Goal: Information Seeking & Learning: Learn about a topic

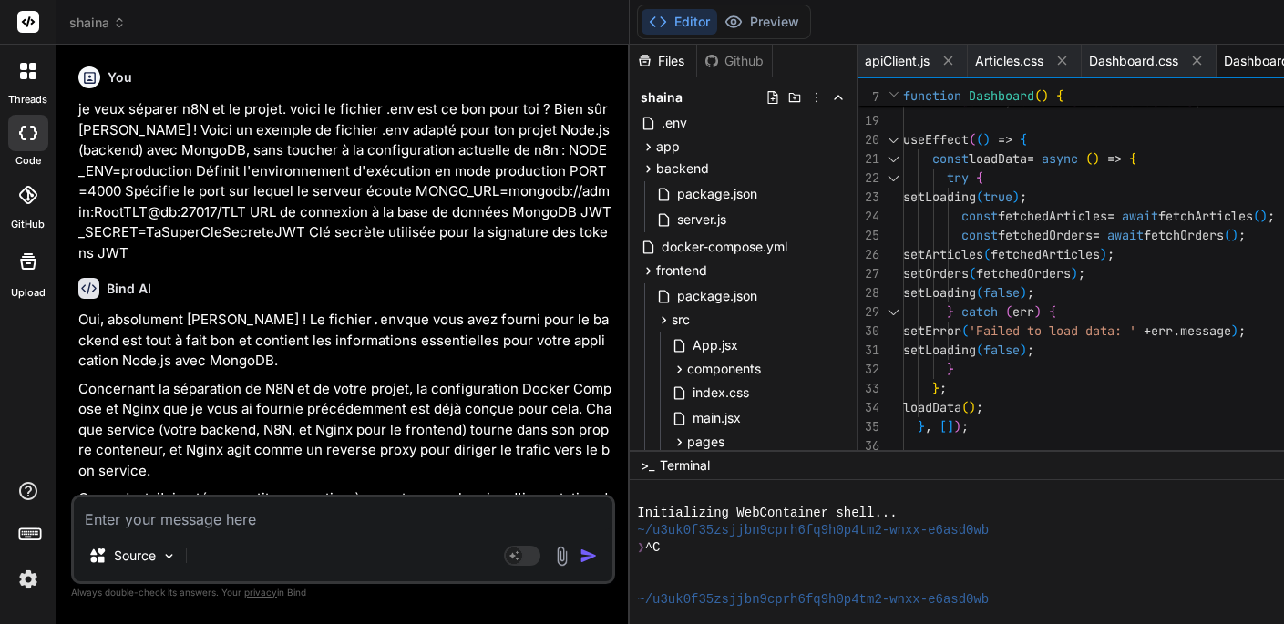
scroll to position [96, 0]
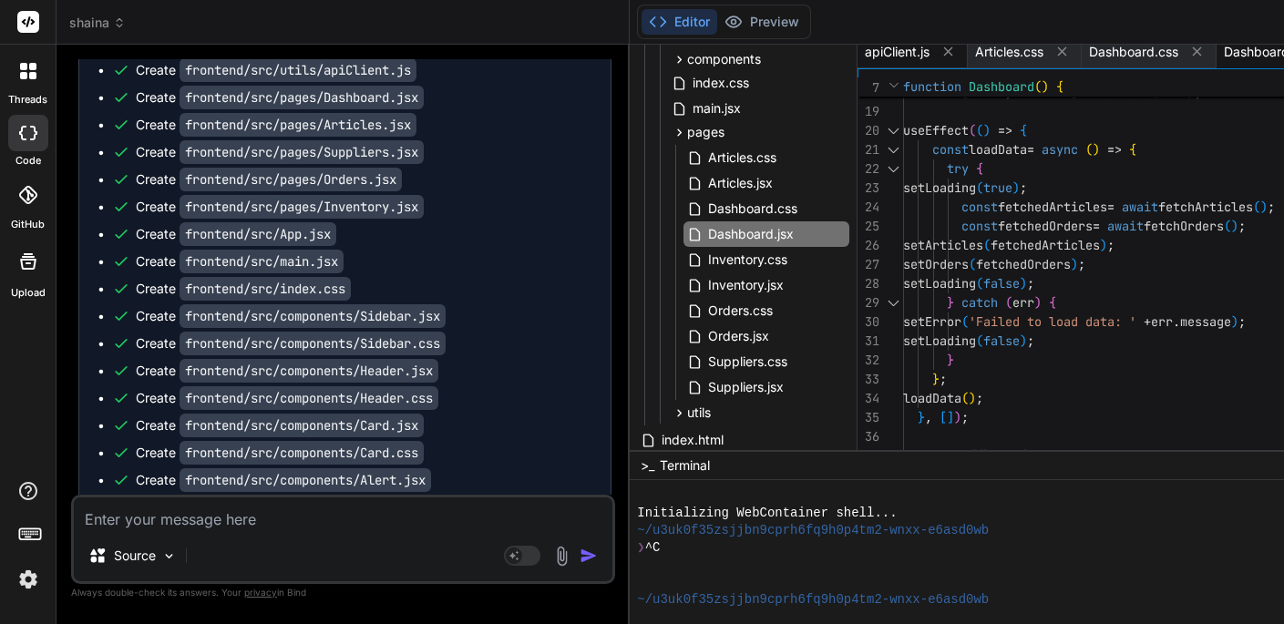
click at [911, 56] on span "apiClient.js" at bounding box center [897, 52] width 65 height 18
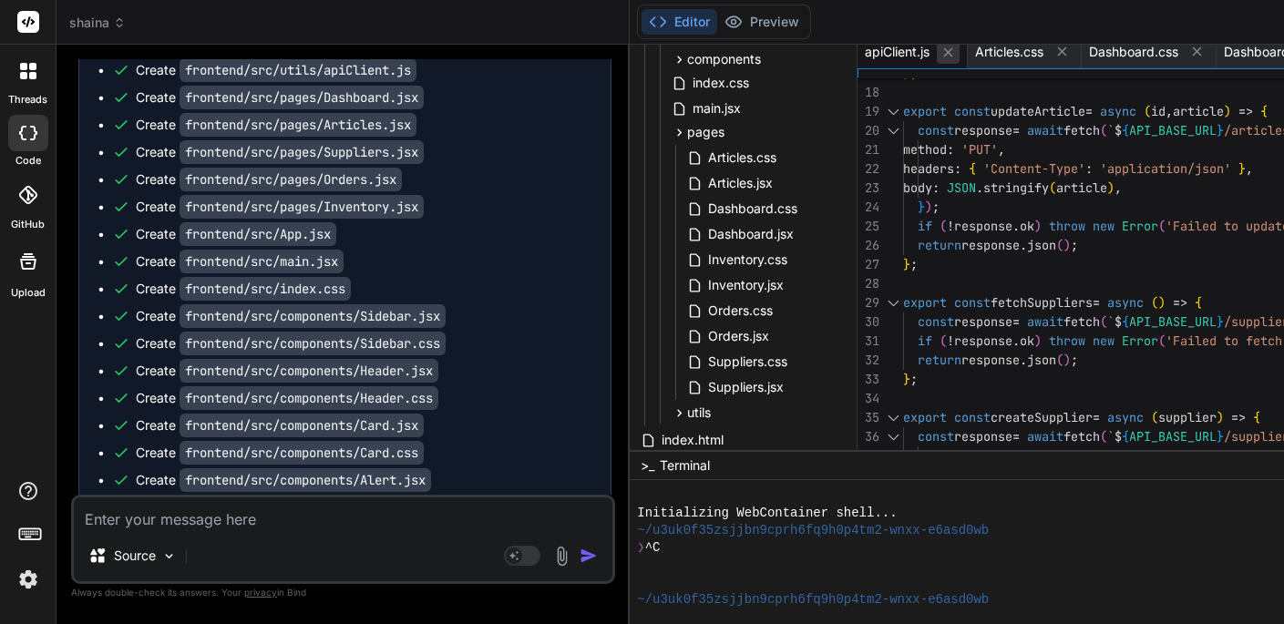
click at [955, 56] on icon at bounding box center [947, 52] width 15 height 15
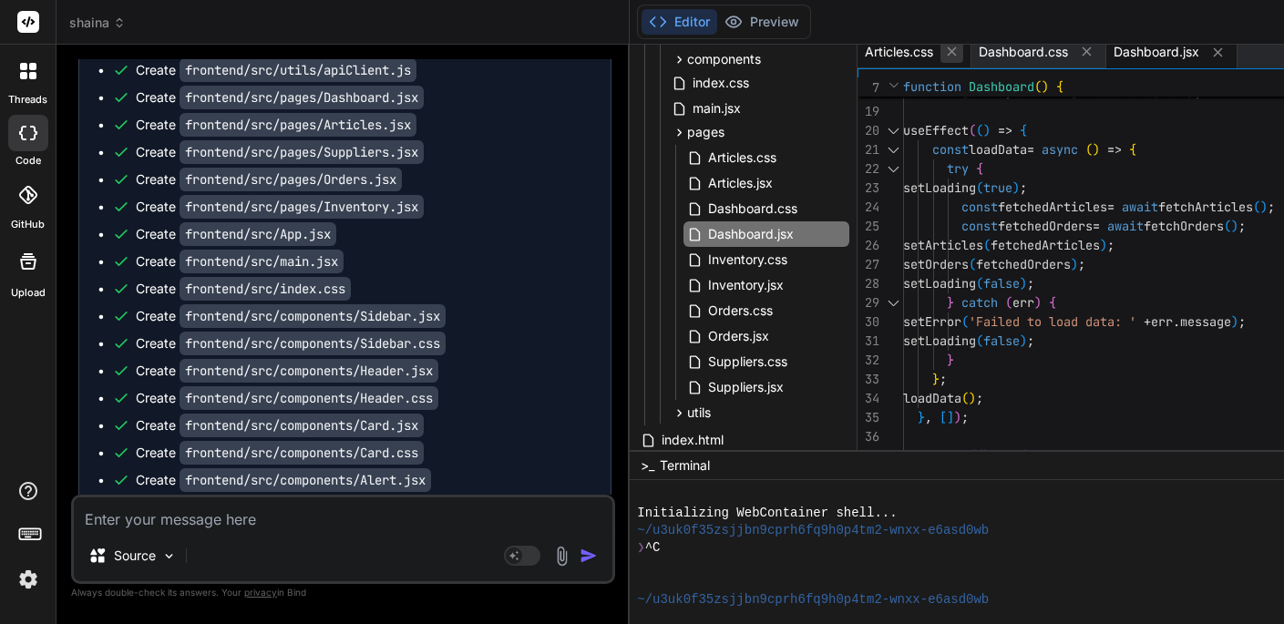
click at [957, 55] on icon at bounding box center [952, 51] width 9 height 9
click at [774, 217] on span "Dashboard.css" at bounding box center [752, 209] width 93 height 22
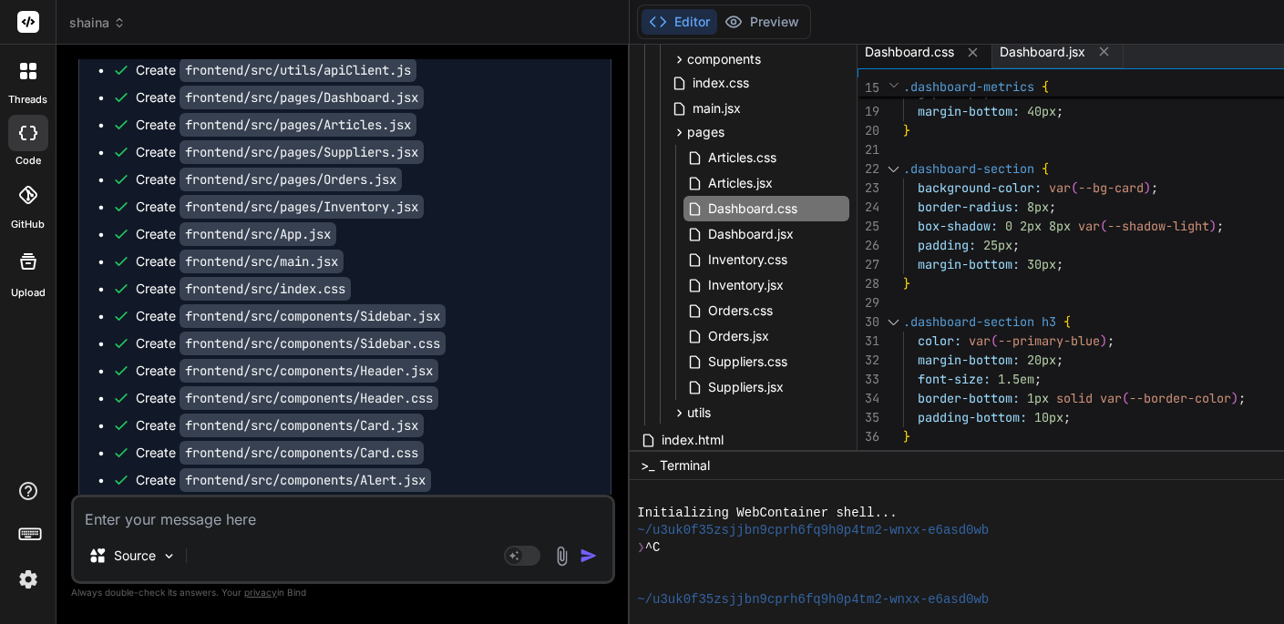
click at [902, 87] on div at bounding box center [893, 86] width 19 height 19
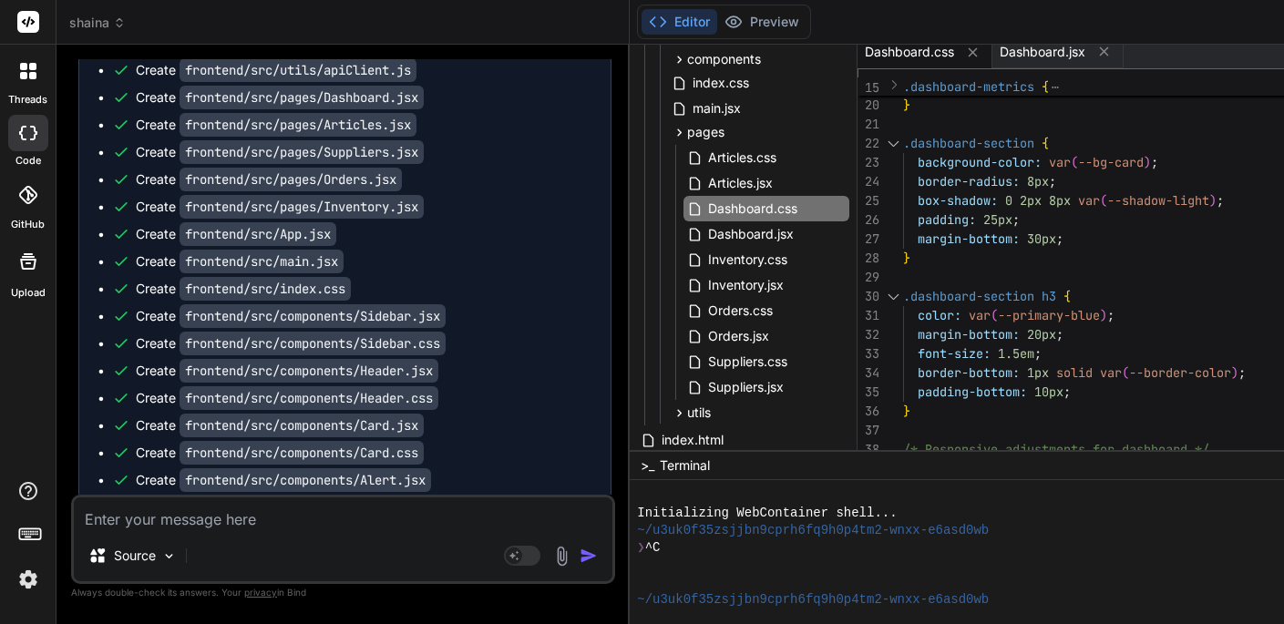
click at [901, 149] on div at bounding box center [893, 143] width 24 height 19
click at [904, 144] on div at bounding box center [893, 143] width 24 height 19
click at [905, 135] on div at bounding box center [893, 143] width 24 height 19
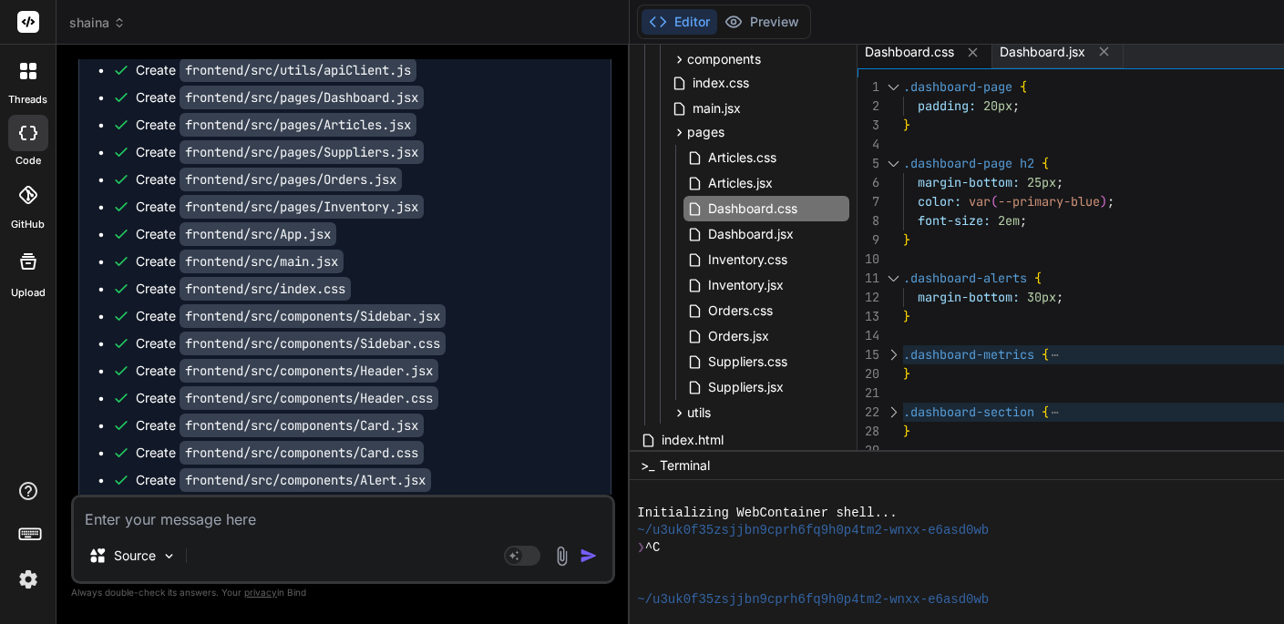
click at [904, 87] on div at bounding box center [893, 86] width 24 height 19
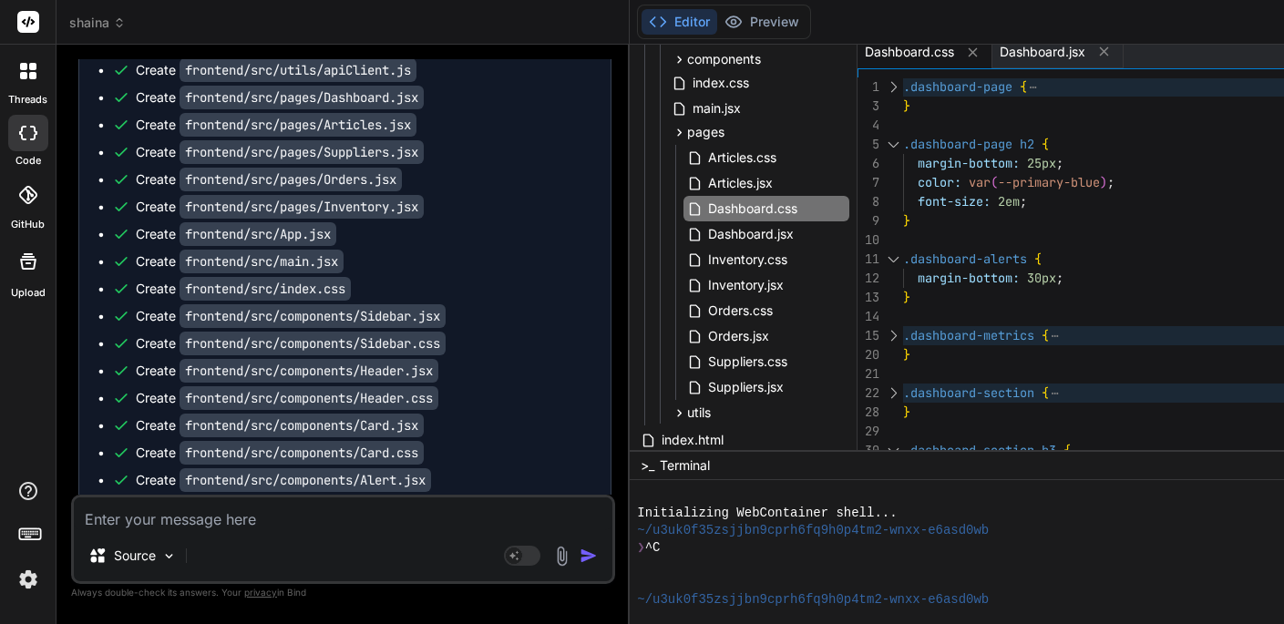
click at [902, 138] on div at bounding box center [893, 144] width 24 height 19
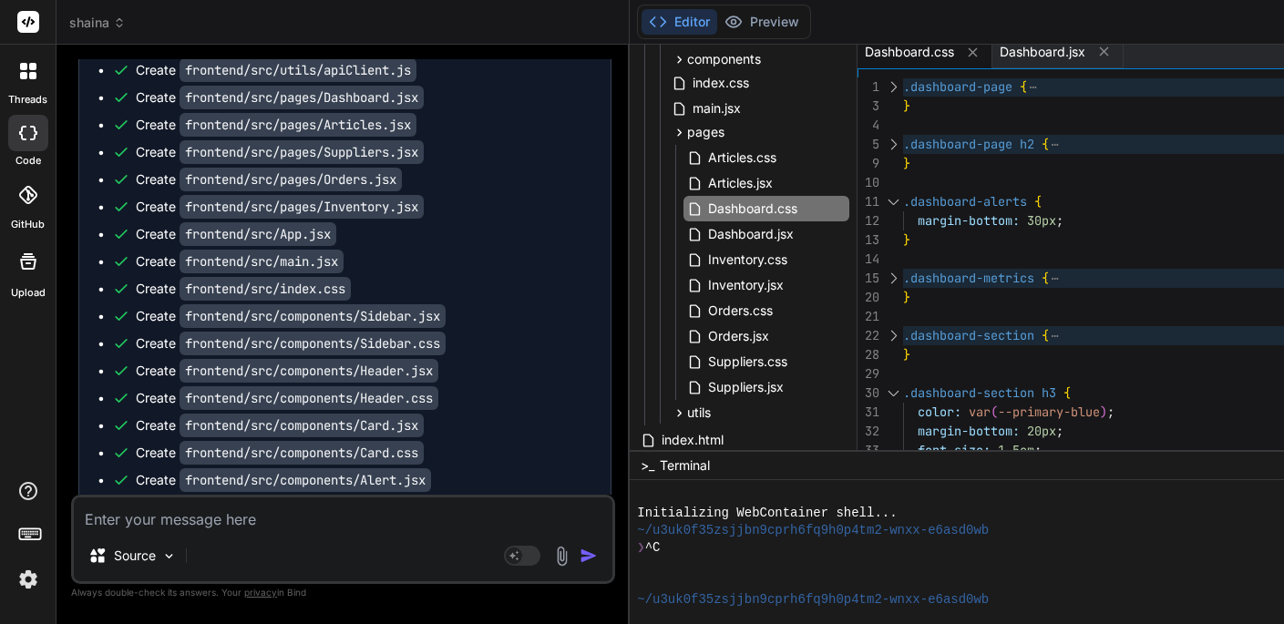
click at [903, 199] on div at bounding box center [893, 201] width 24 height 19
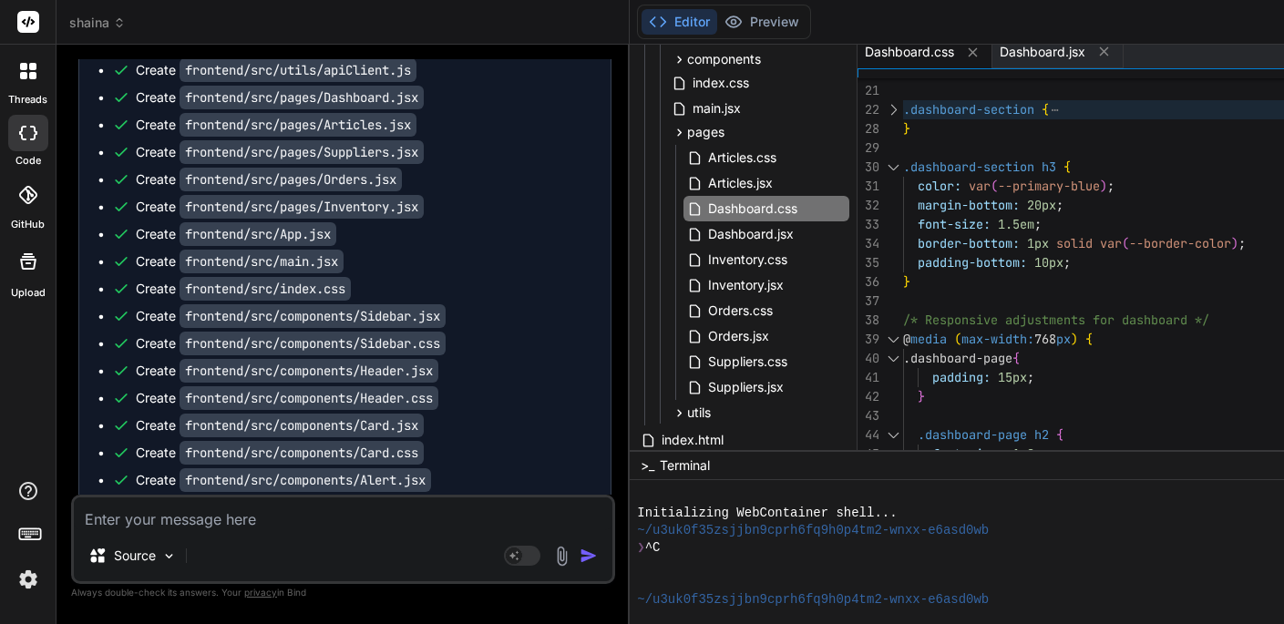
click at [905, 162] on div at bounding box center [893, 167] width 24 height 19
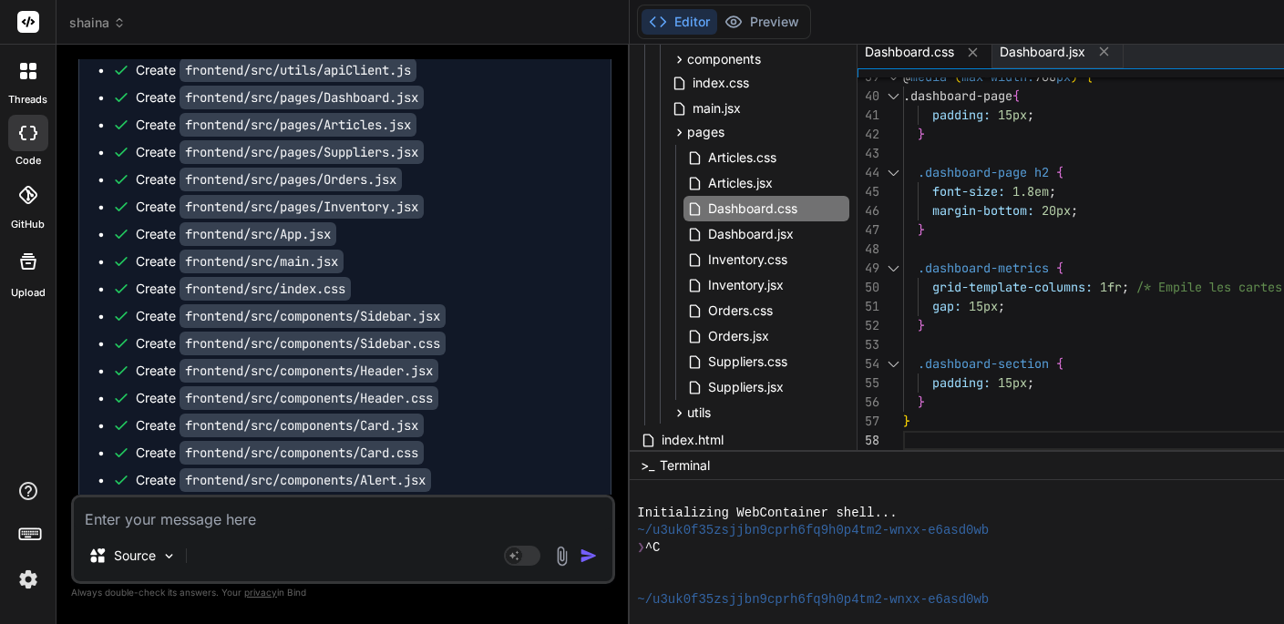
scroll to position [153, 0]
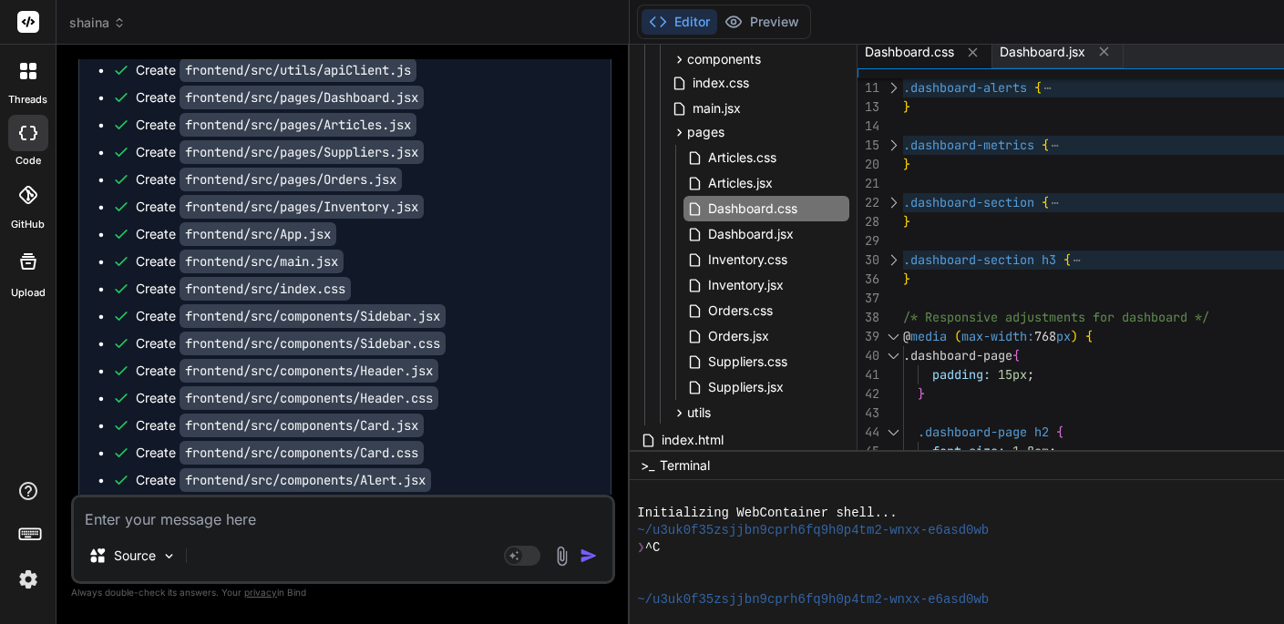
click at [902, 330] on div at bounding box center [893, 336] width 24 height 19
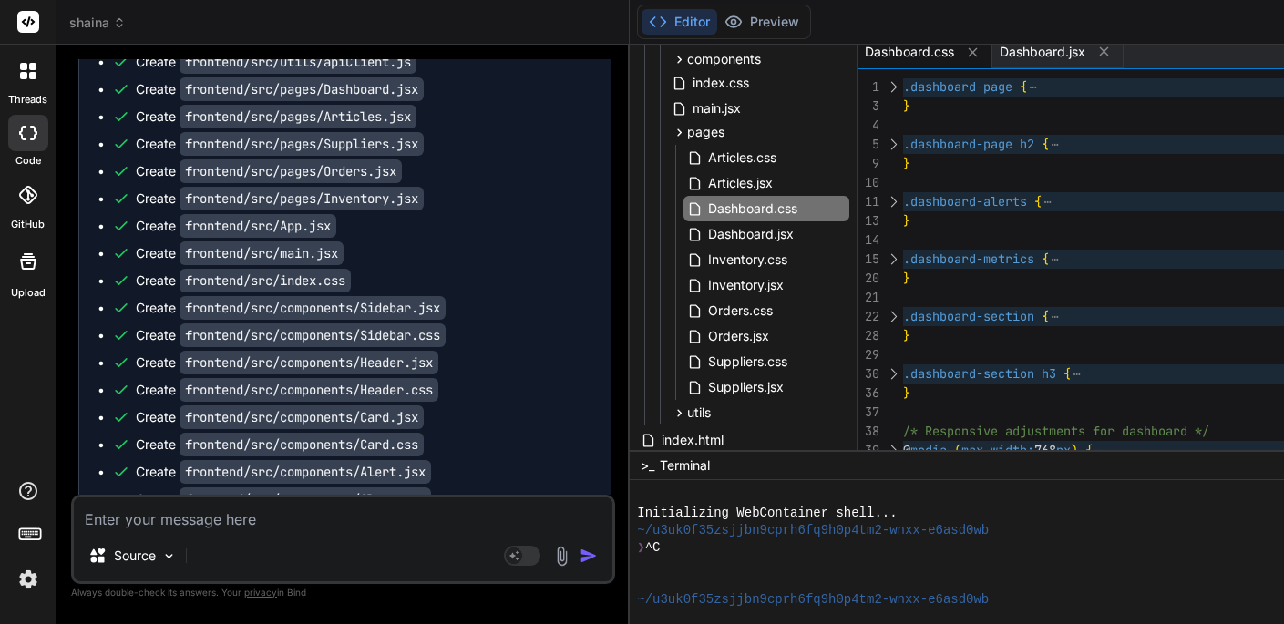
scroll to position [7622, 0]
click at [918, 58] on span "Dashboard.css" at bounding box center [909, 52] width 89 height 18
click at [926, 53] on span "Dashboard.css" at bounding box center [909, 52] width 89 height 18
click at [1040, 56] on span "Dashboard.jsx" at bounding box center [1042, 52] width 86 height 18
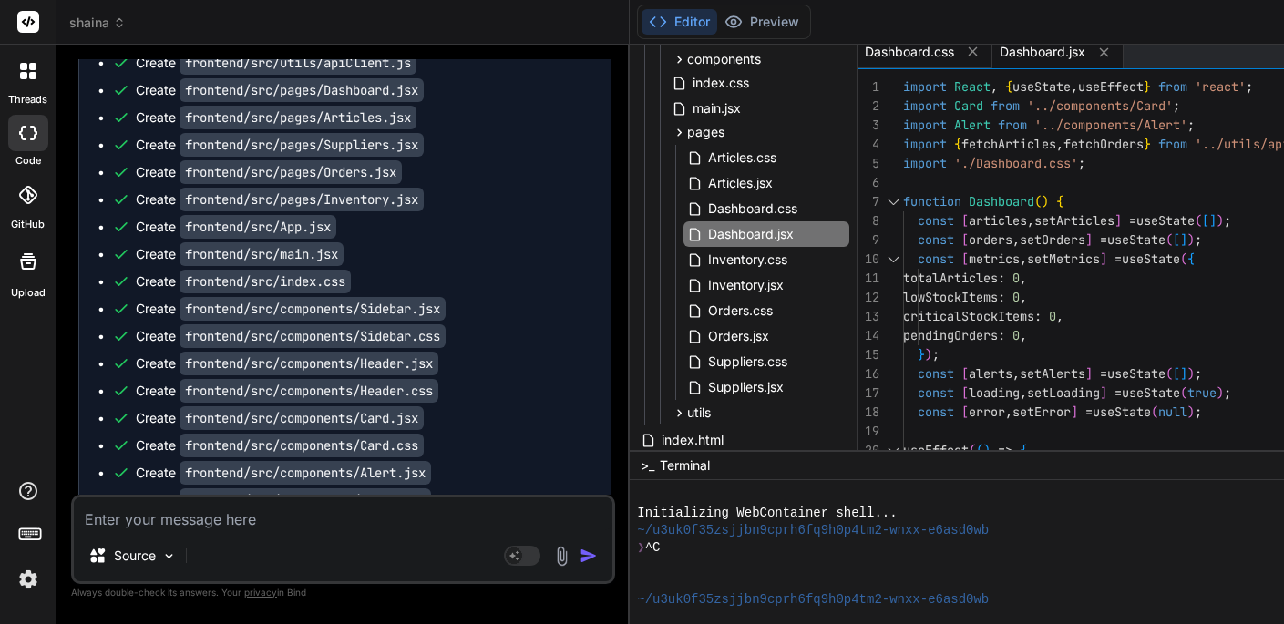
click at [938, 52] on span "Dashboard.css" at bounding box center [909, 52] width 89 height 18
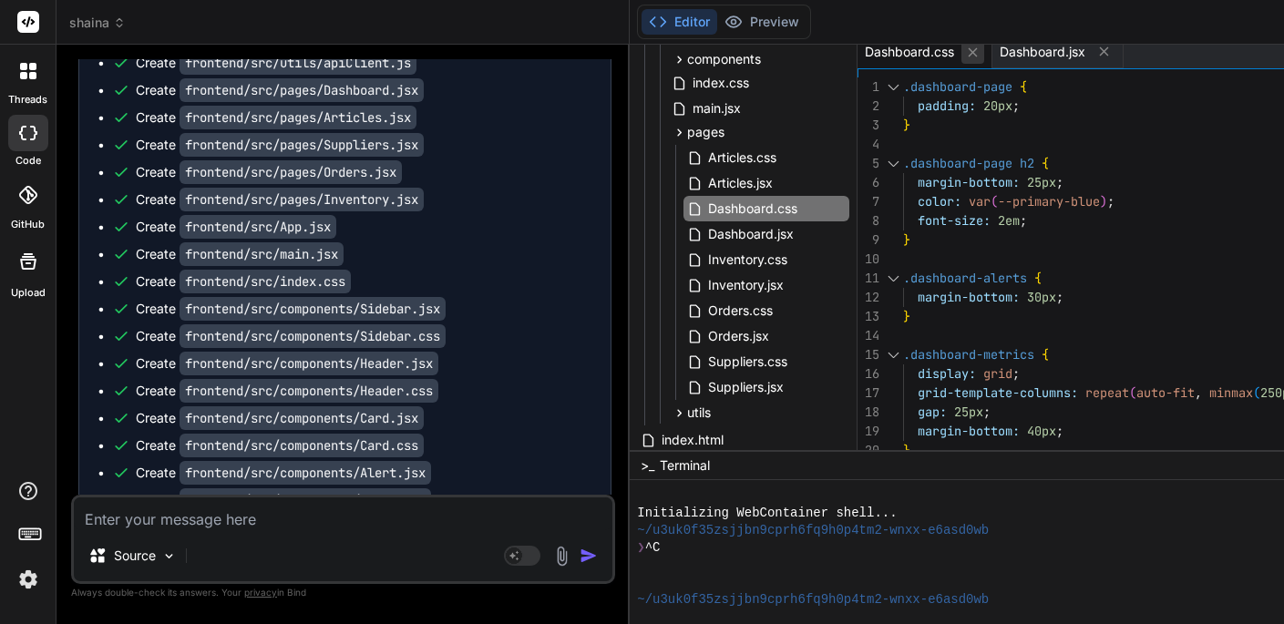
click at [978, 52] on icon at bounding box center [972, 51] width 9 height 9
type textarea "</tbody> </table> </div> </div> </div> ); } export default Dashboard;"
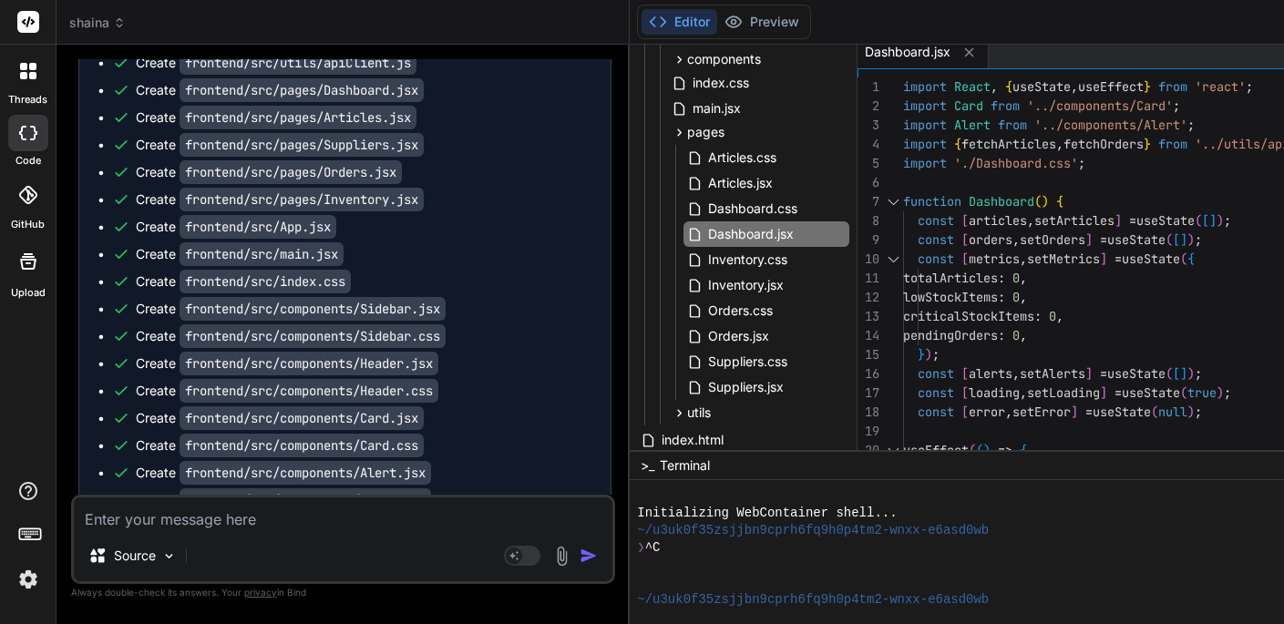
click at [901, 195] on div at bounding box center [893, 201] width 24 height 19
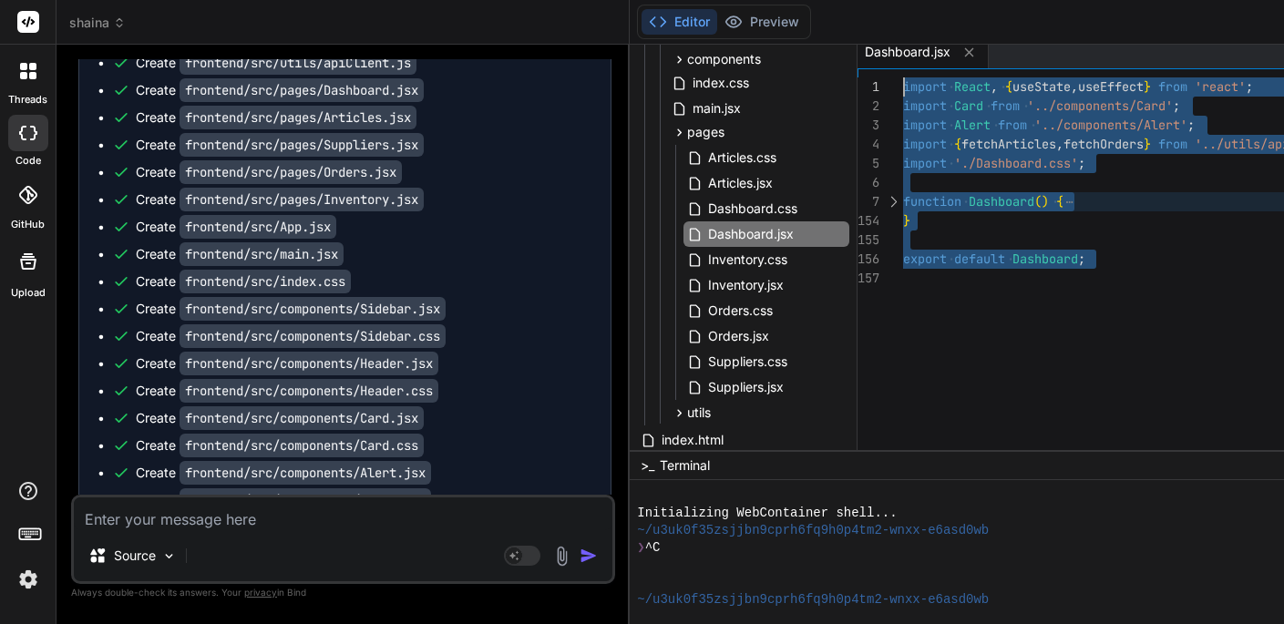
scroll to position [0, 0]
drag, startPoint x: 927, startPoint y: 279, endPoint x: 884, endPoint y: 74, distance: 209.6
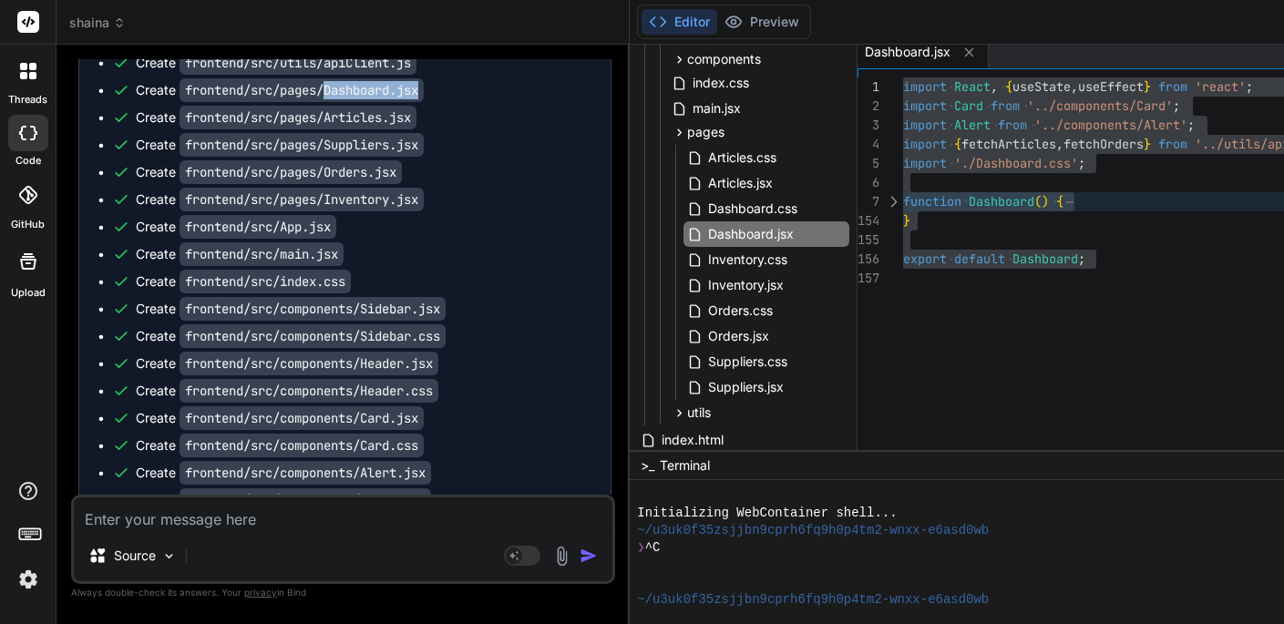
drag, startPoint x: 333, startPoint y: 81, endPoint x: 429, endPoint y: 81, distance: 96.6
click at [424, 81] on code "frontend/src/pages/Dashboard.jsx" at bounding box center [301, 90] width 244 height 24
copy code "Dashboard.jsx"
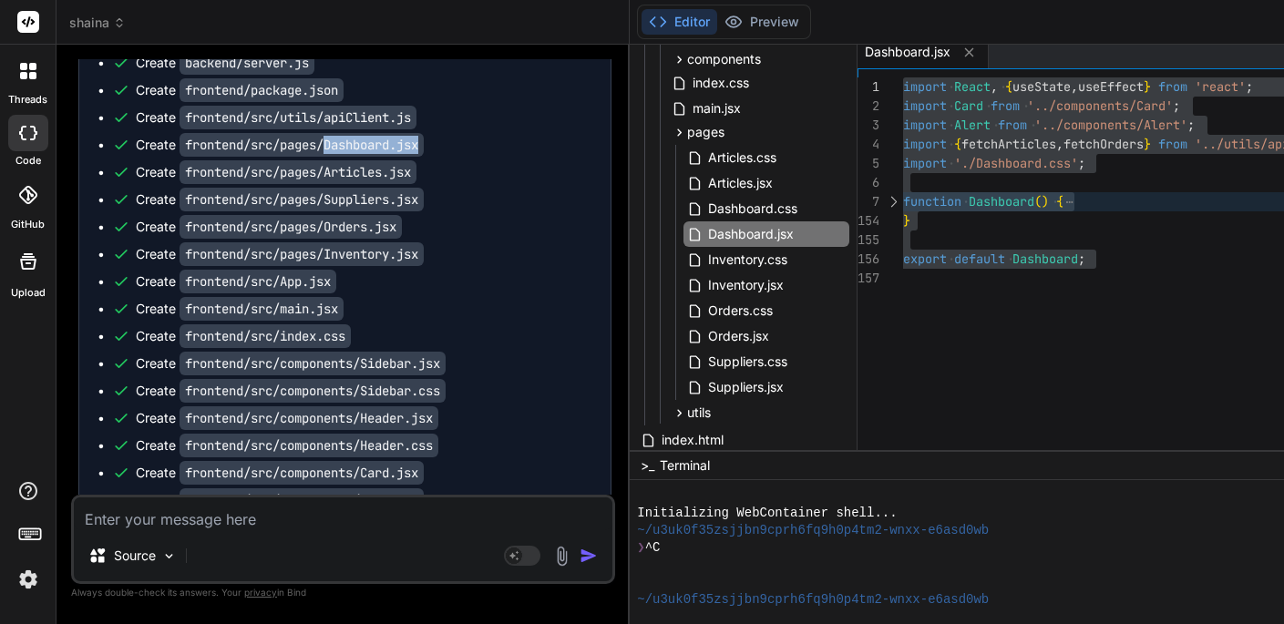
scroll to position [7571, 0]
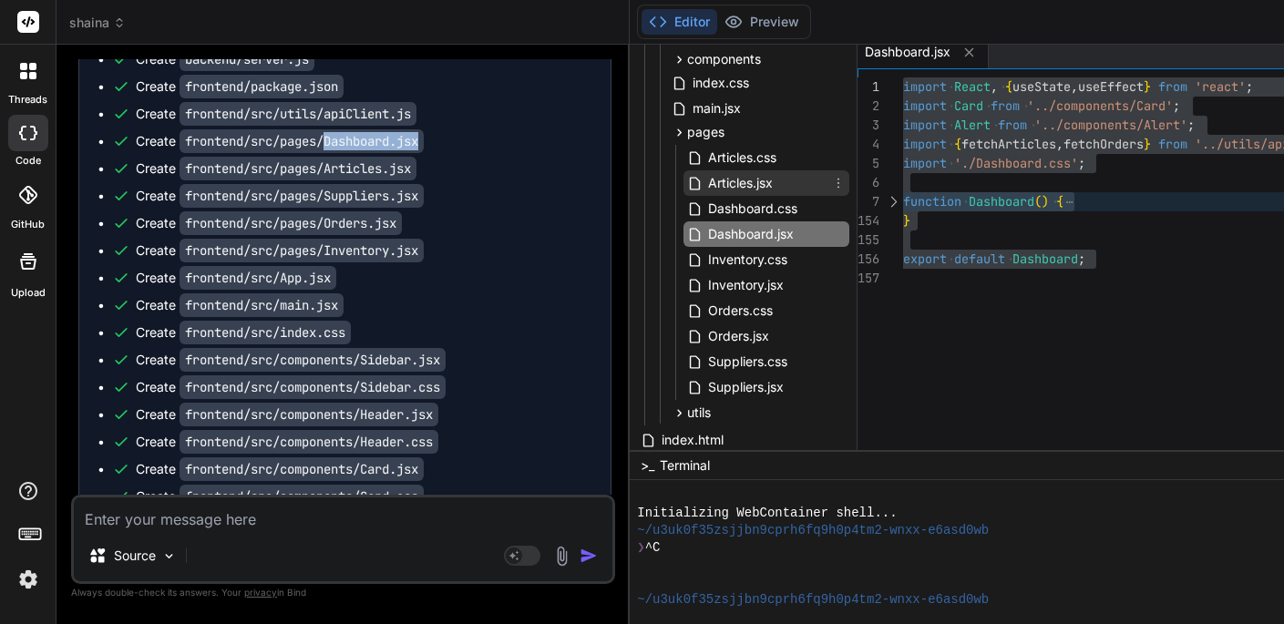
click at [738, 184] on span "Articles.jsx" at bounding box center [740, 183] width 68 height 22
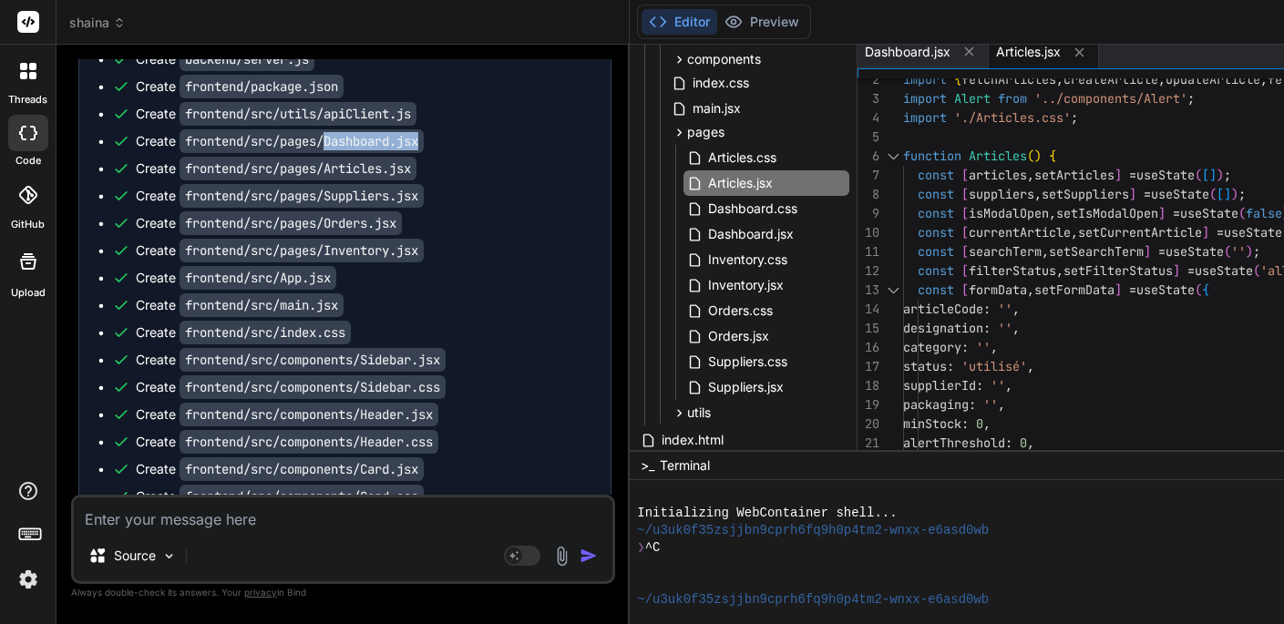
click at [903, 156] on div at bounding box center [893, 156] width 24 height 19
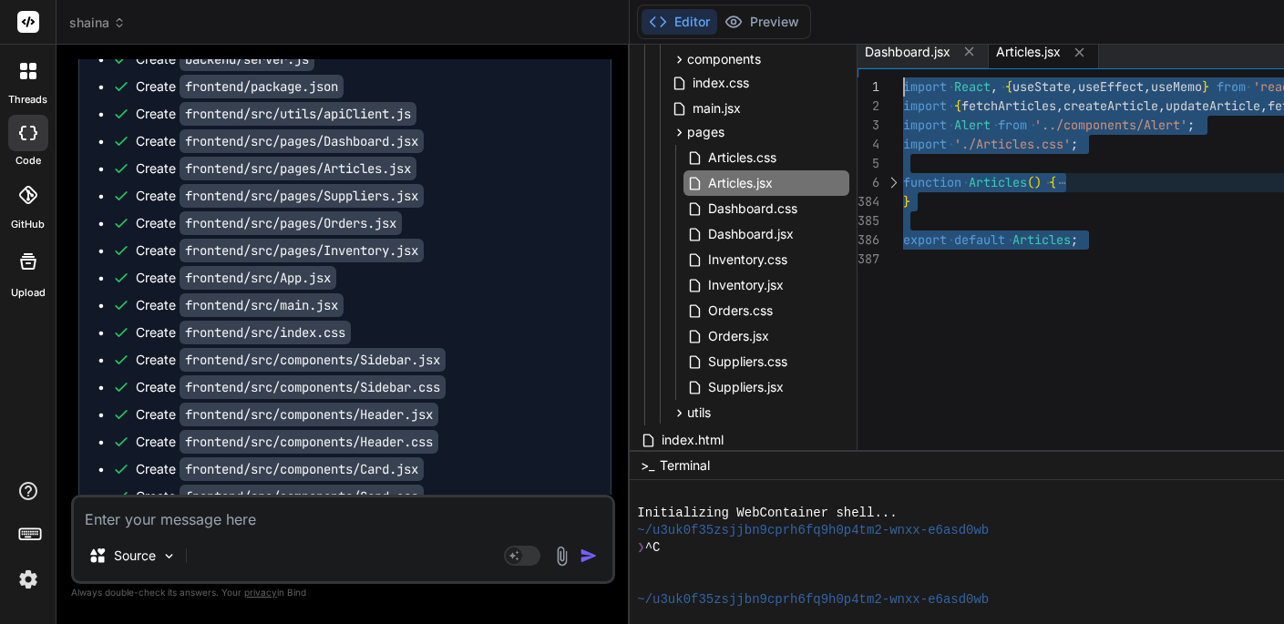
scroll to position [0, 0]
drag, startPoint x: 931, startPoint y: 258, endPoint x: 887, endPoint y: 66, distance: 197.1
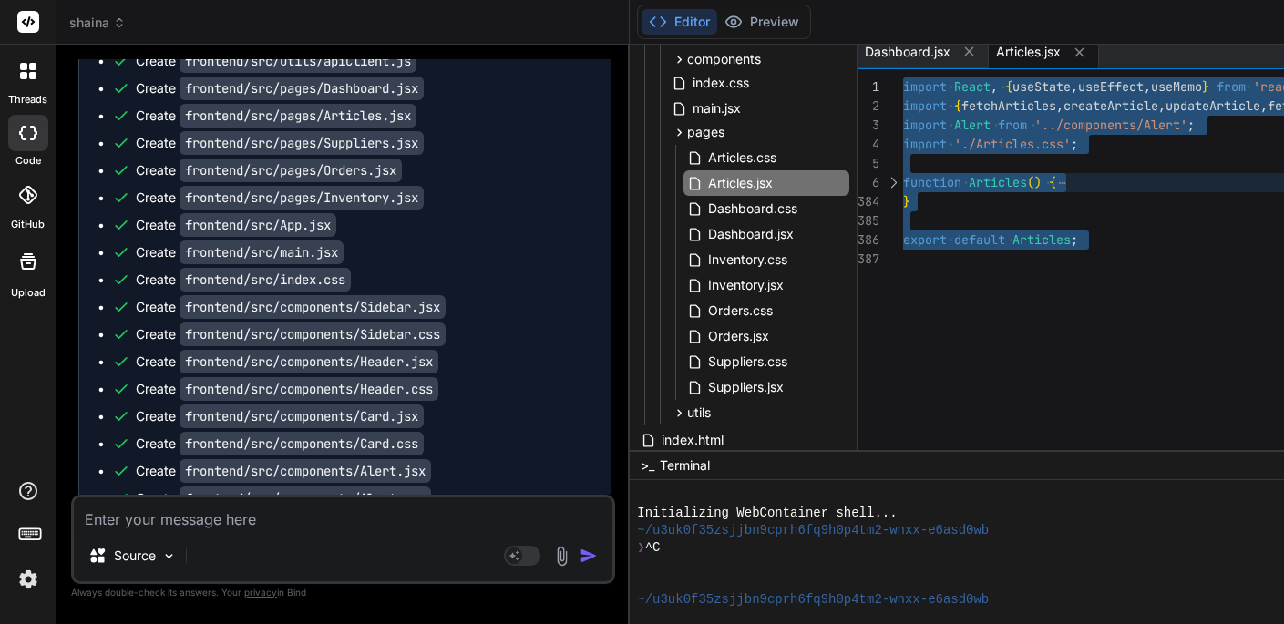
scroll to position [7625, 0]
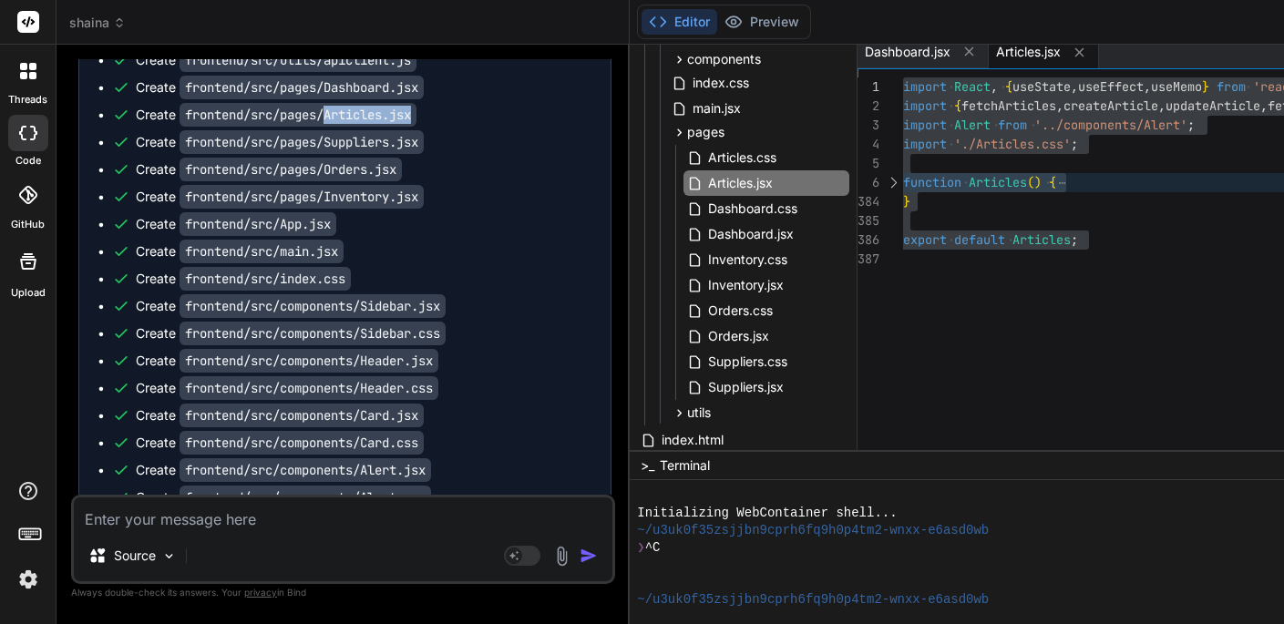
drag, startPoint x: 332, startPoint y: 100, endPoint x: 424, endPoint y: 102, distance: 92.0
click at [416, 103] on code "frontend/src/pages/Articles.jsx" at bounding box center [297, 115] width 237 height 24
copy code "Articles.jsx"
click at [974, 52] on icon at bounding box center [969, 51] width 9 height 9
click at [912, 56] on span "Articles.jsx" at bounding box center [897, 52] width 65 height 18
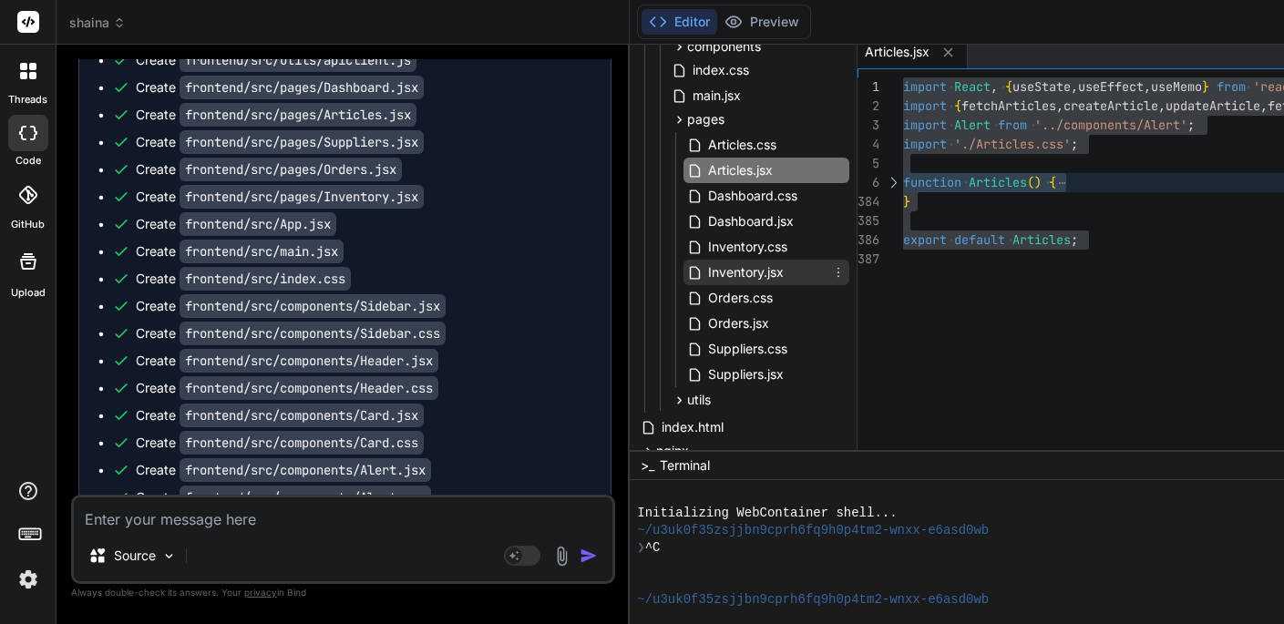
scroll to position [324, 0]
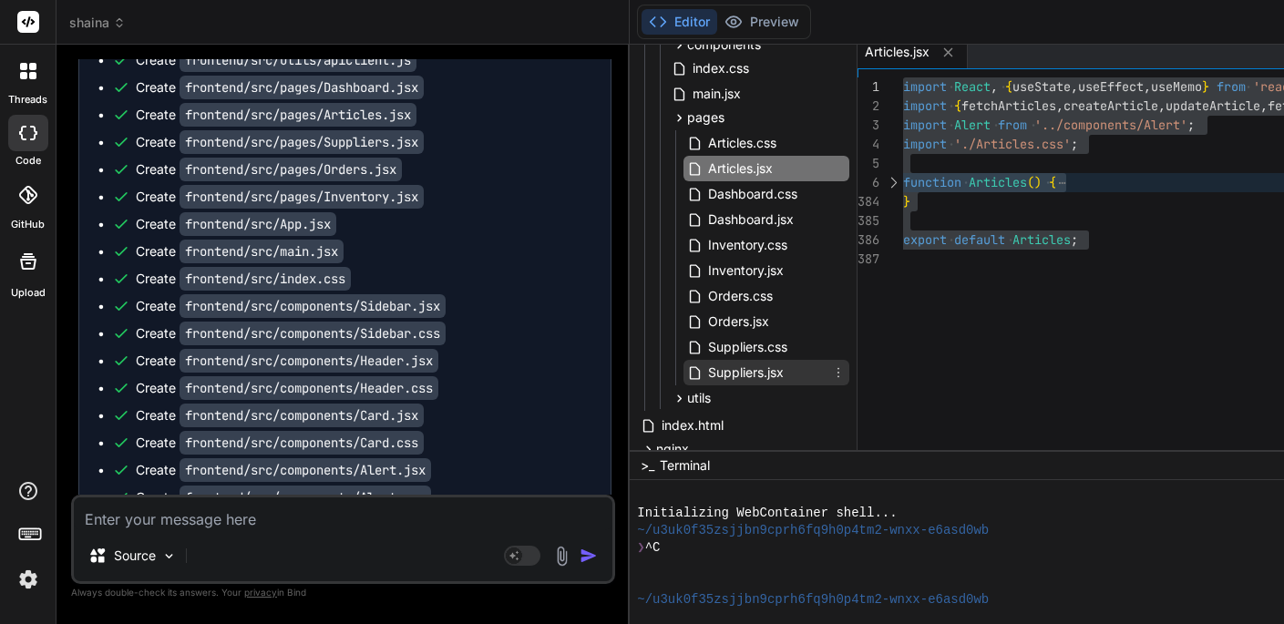
click at [758, 378] on span "Suppliers.jsx" at bounding box center [745, 373] width 79 height 22
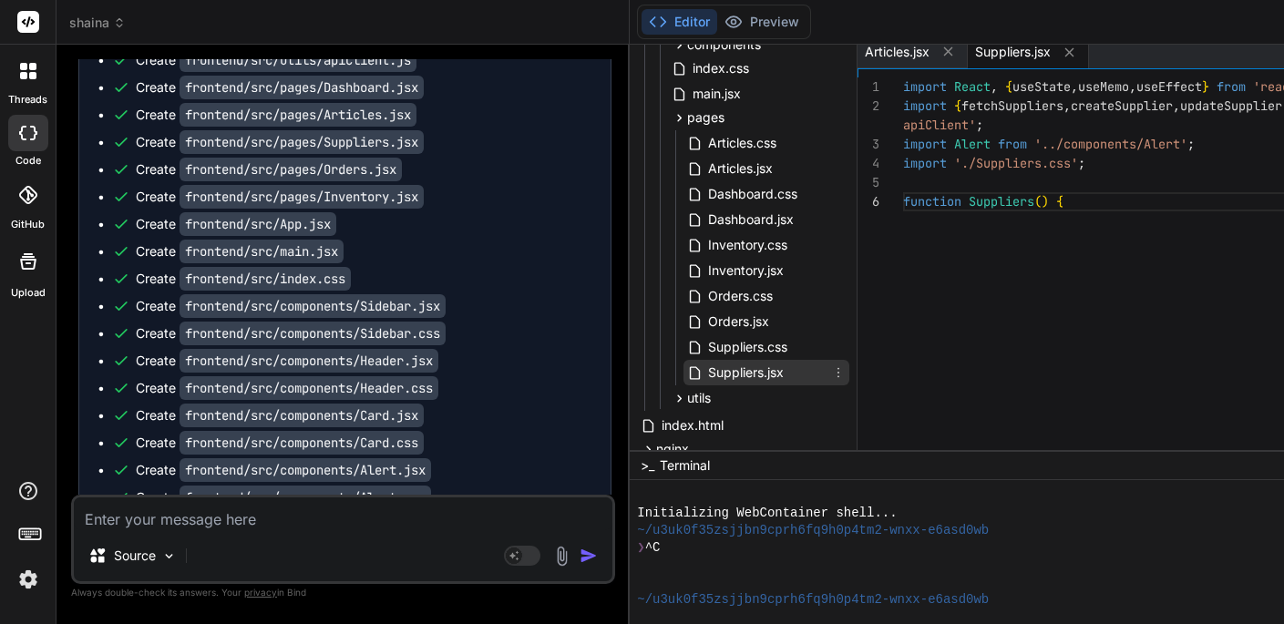
scroll to position [96, 0]
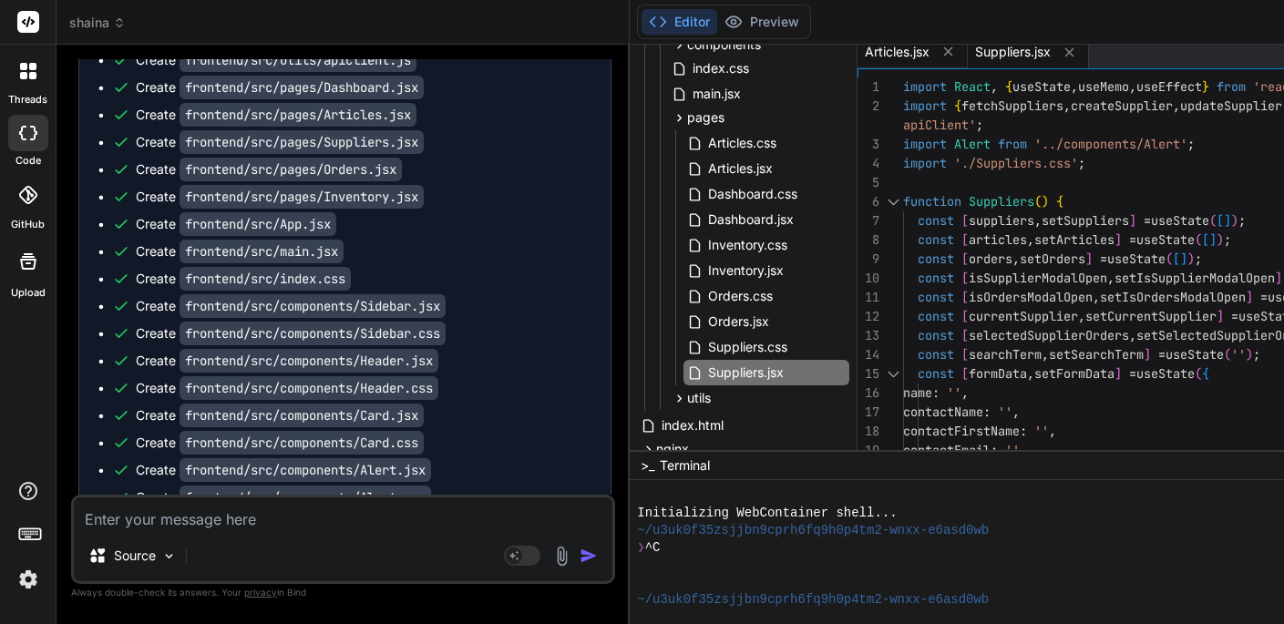
click at [905, 56] on span "Articles.jsx" at bounding box center [897, 52] width 65 height 18
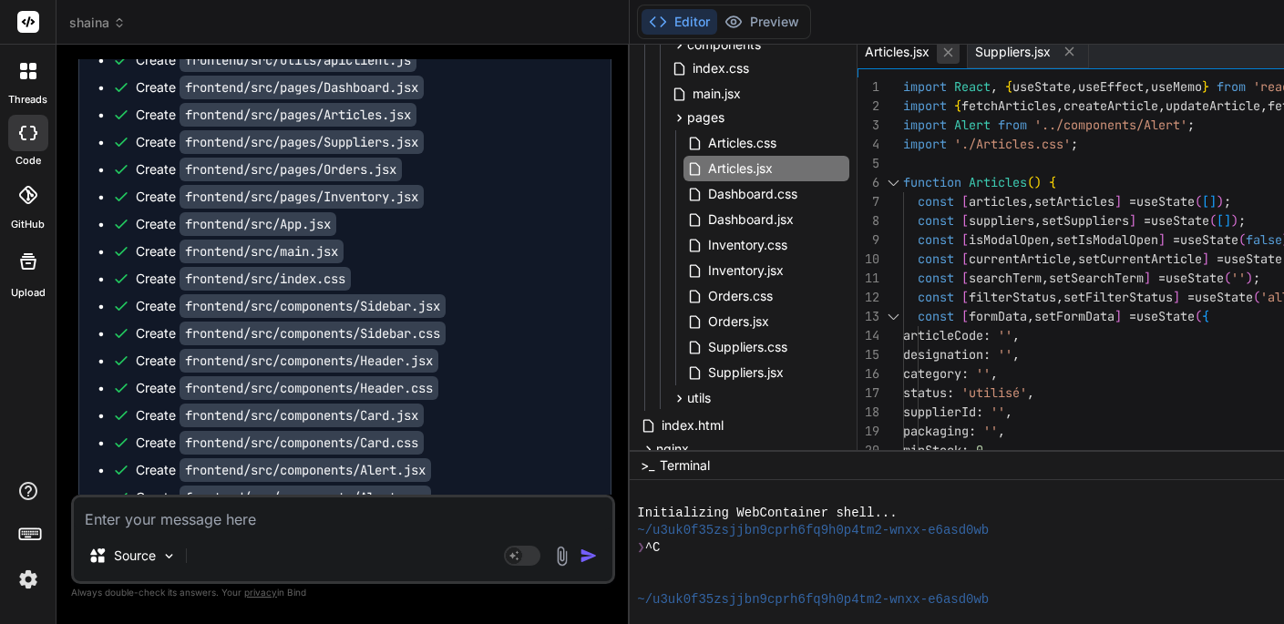
click at [953, 56] on icon at bounding box center [948, 51] width 9 height 9
type textarea "</div> ); } export default Suppliers;"
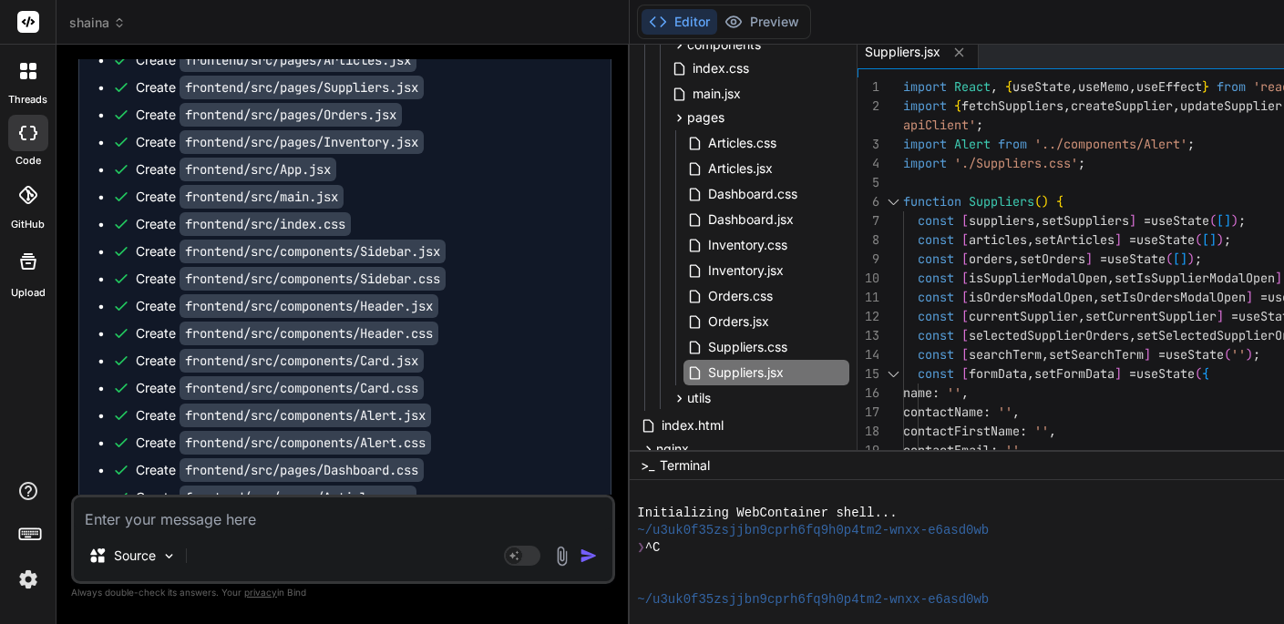
scroll to position [7681, 0]
click at [902, 197] on div at bounding box center [893, 201] width 24 height 19
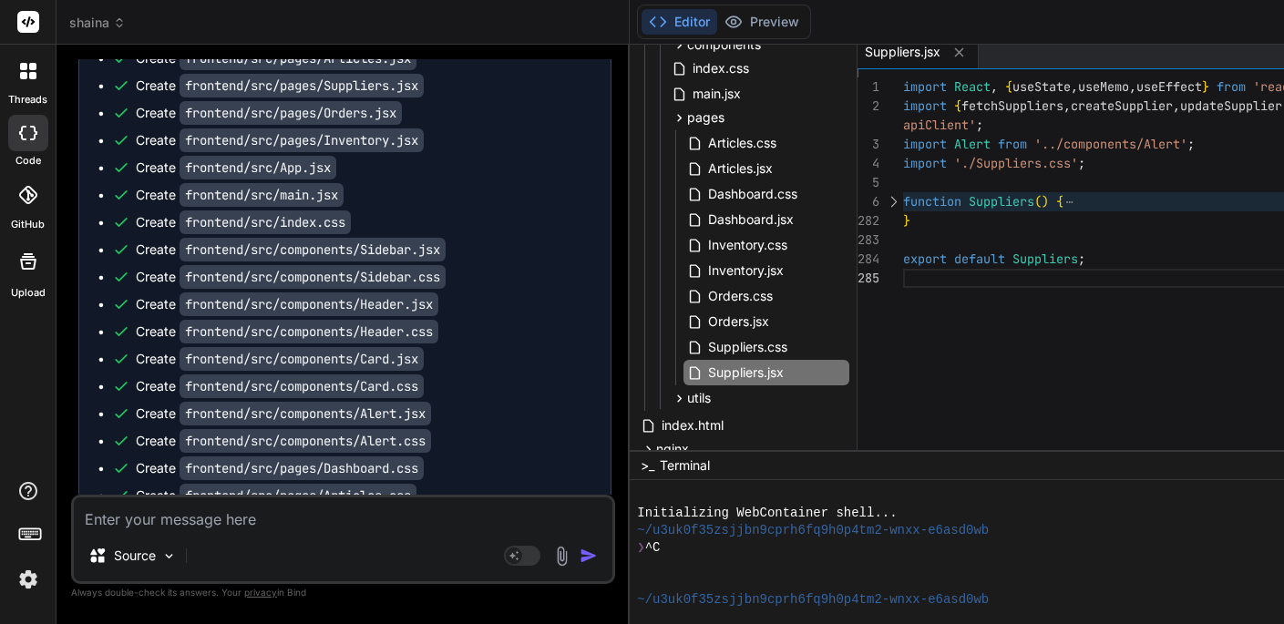
scroll to position [0, 0]
click at [936, 278] on div at bounding box center [1306, 278] width 806 height 19
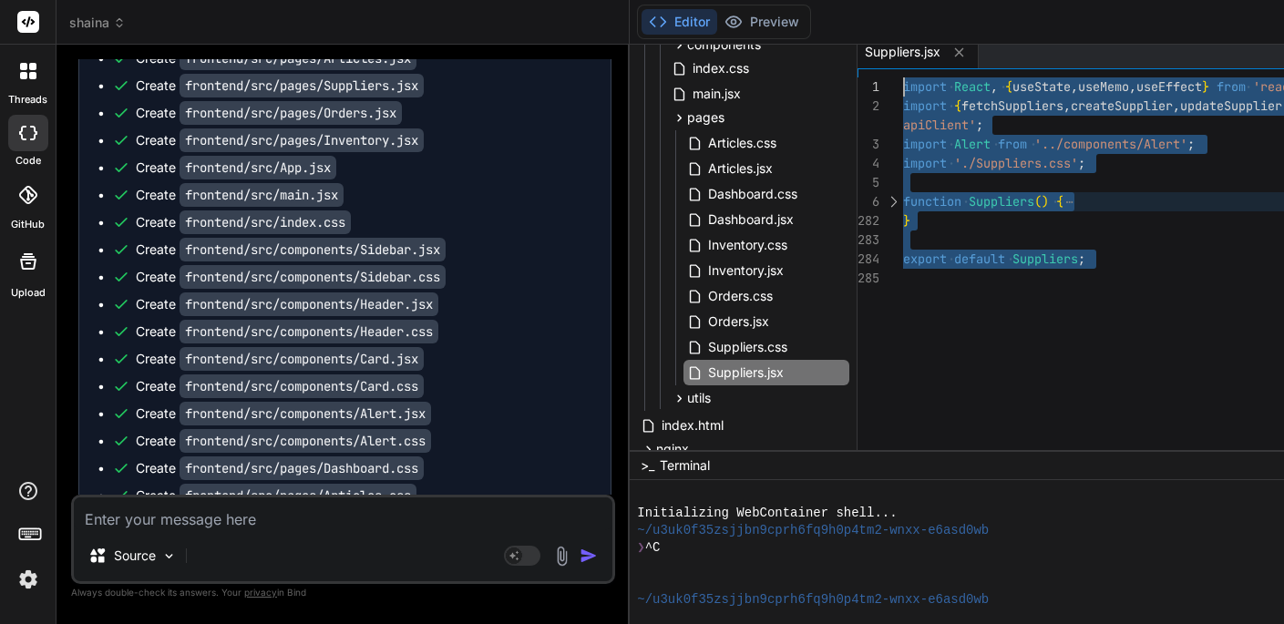
drag, startPoint x: 936, startPoint y: 278, endPoint x: 890, endPoint y: 74, distance: 209.1
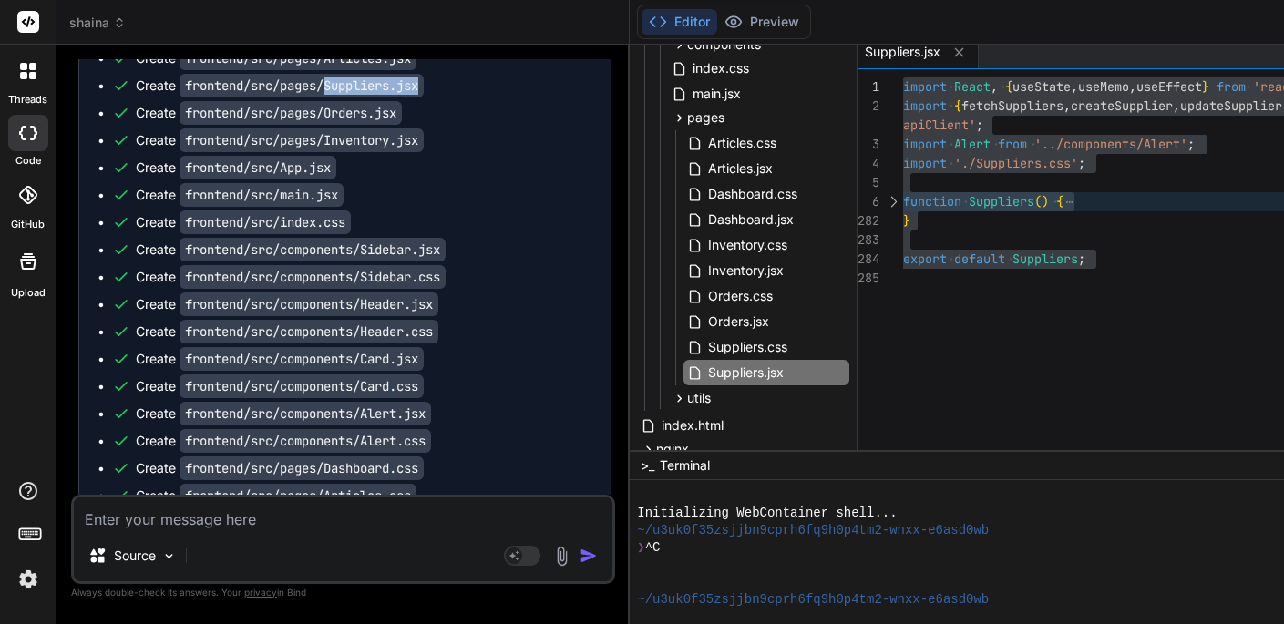
drag, startPoint x: 332, startPoint y: 76, endPoint x: 435, endPoint y: 77, distance: 103.9
click at [435, 77] on div "Create frontend/src/pages/Suppliers.jsx" at bounding box center [352, 86] width 480 height 18
copy code "Suppliers.jsx"
click at [743, 323] on span "Orders.jsx" at bounding box center [738, 322] width 65 height 22
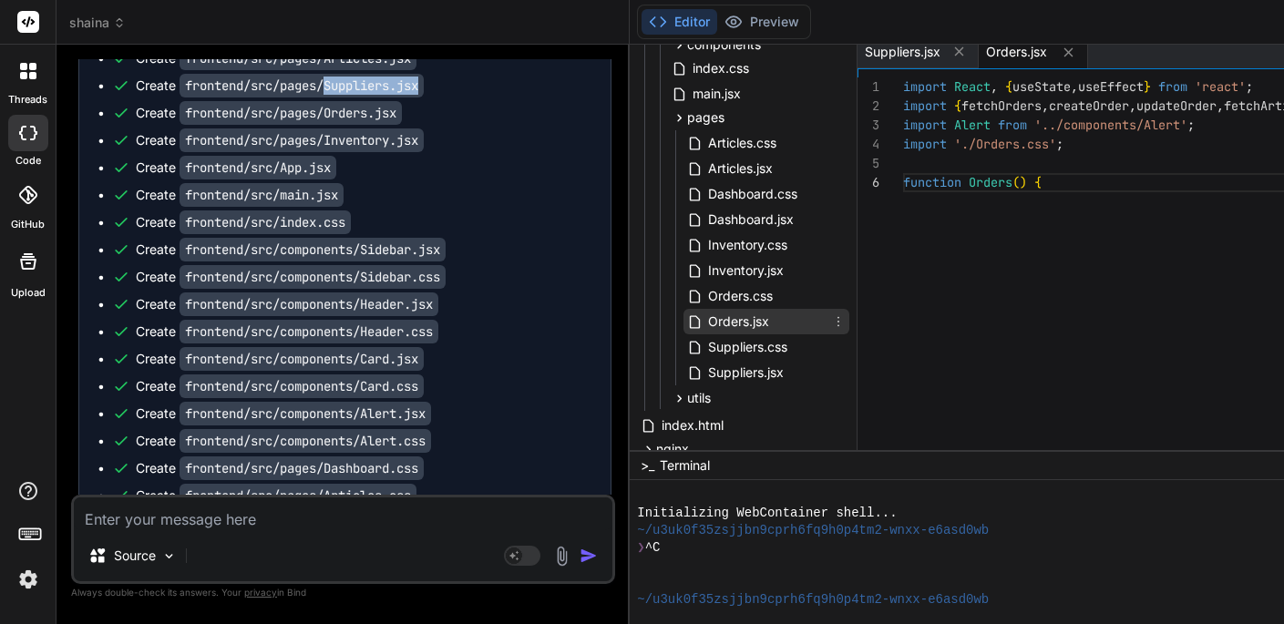
scroll to position [19, 0]
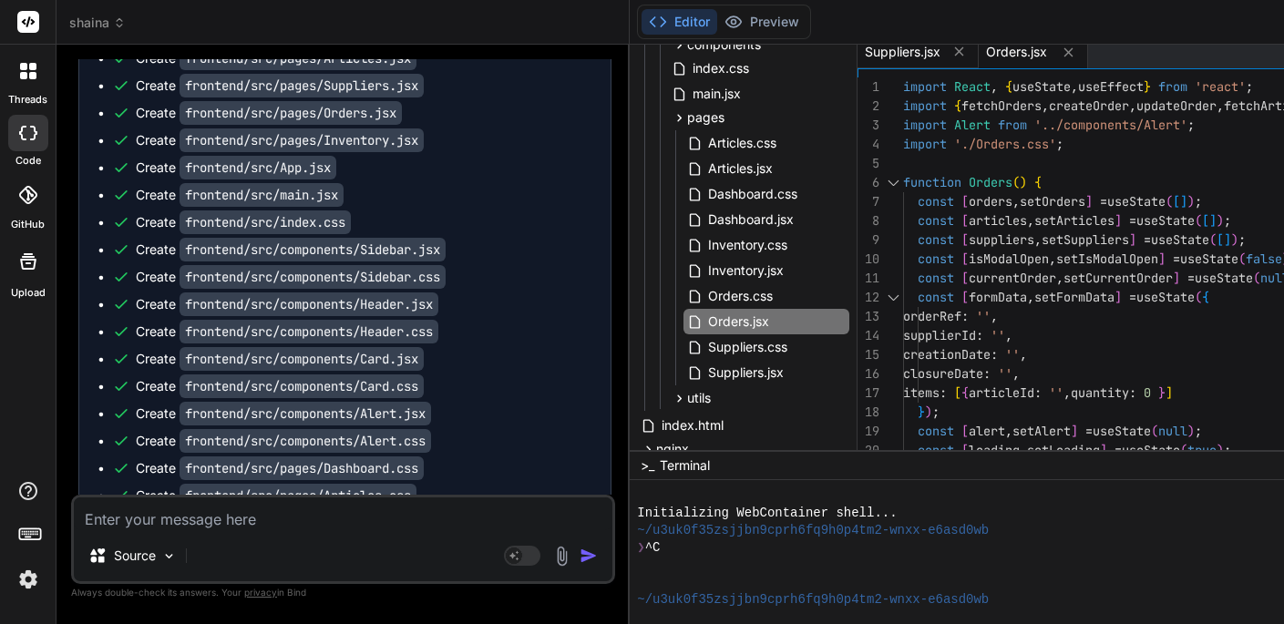
click at [907, 58] on span "Suppliers.jsx" at bounding box center [903, 52] width 76 height 18
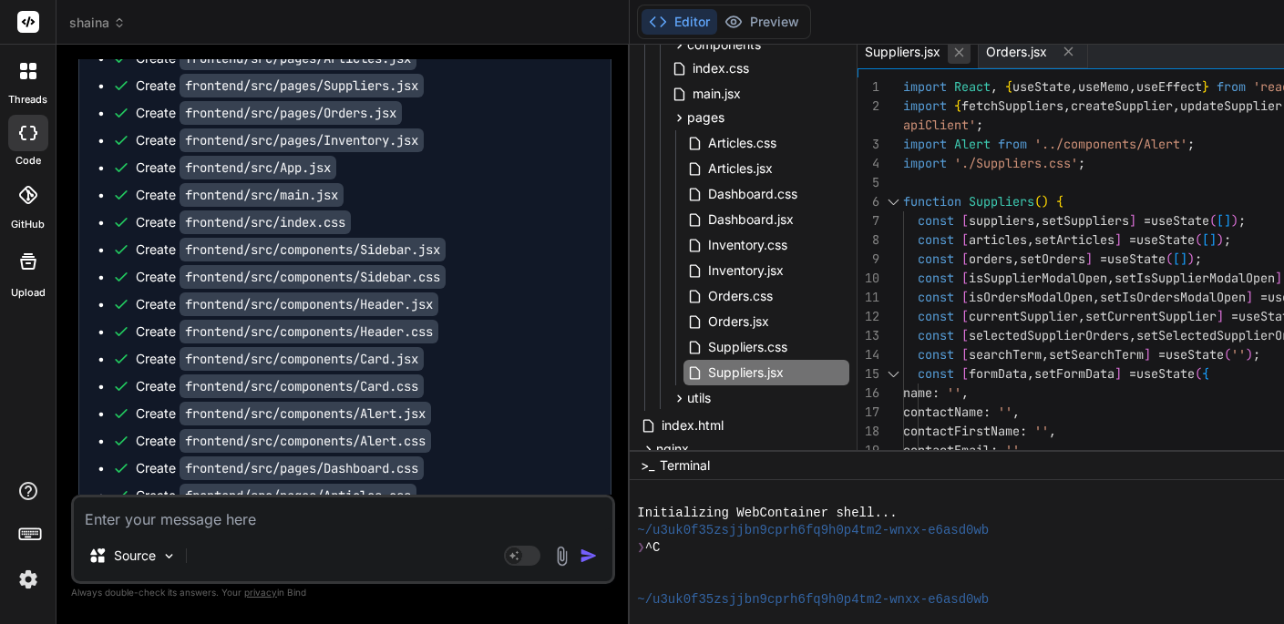
click at [967, 53] on icon at bounding box center [958, 52] width 15 height 15
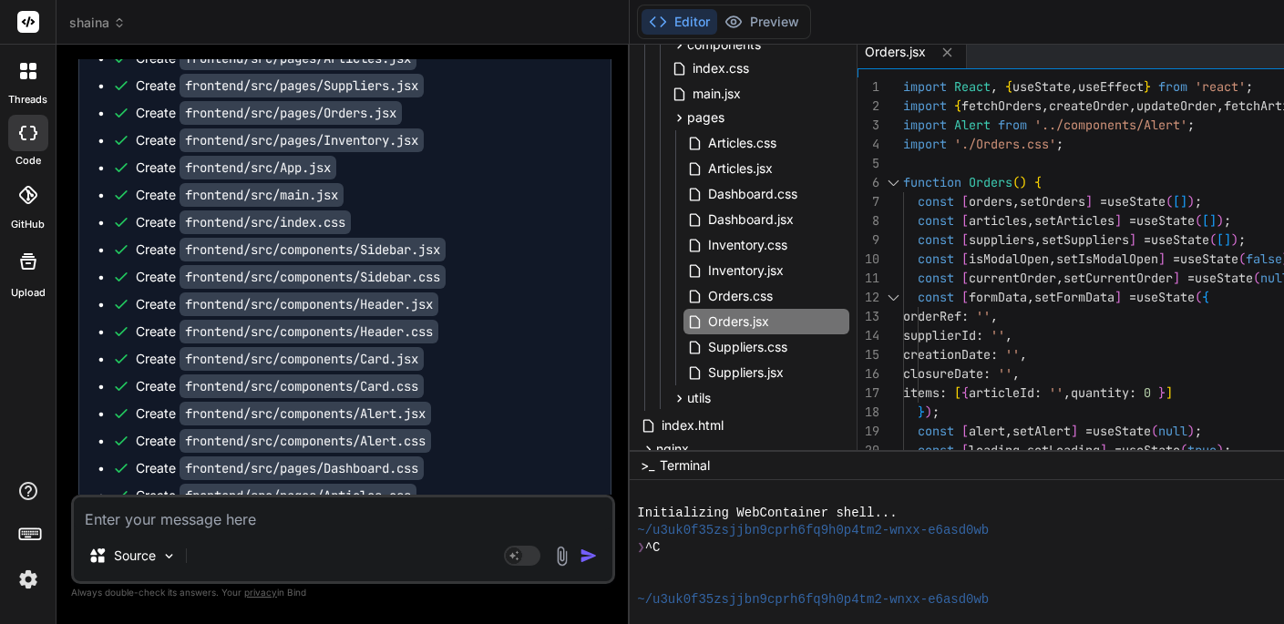
click at [902, 175] on div at bounding box center [893, 182] width 24 height 19
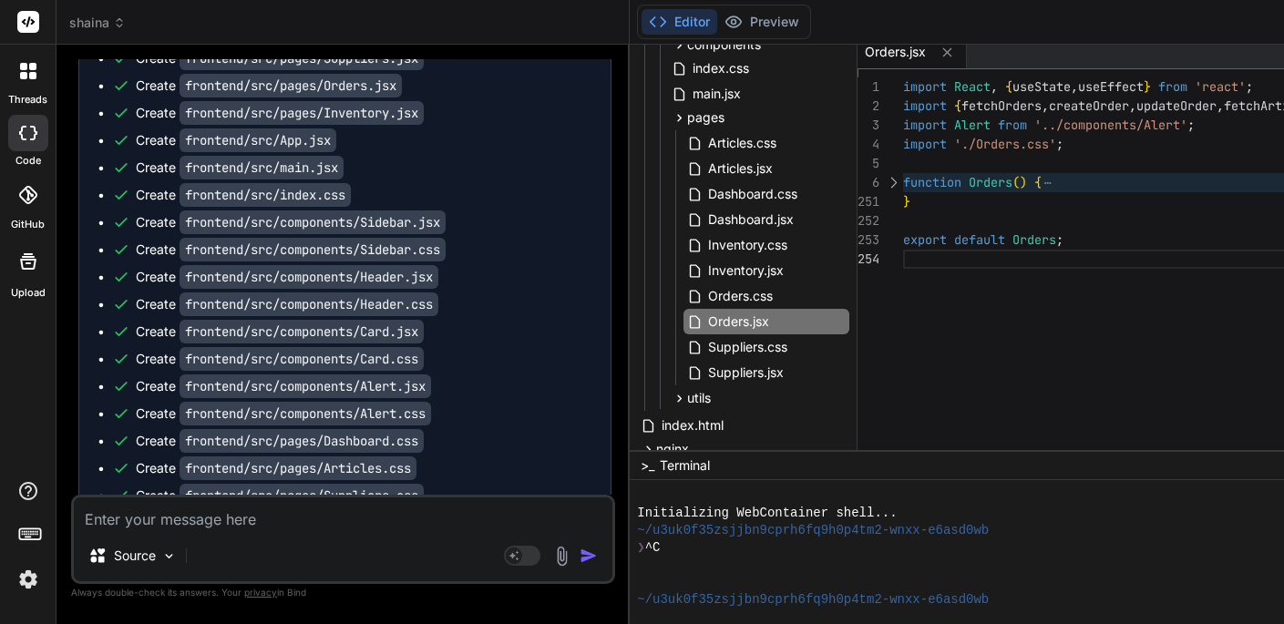
scroll to position [7712, 0]
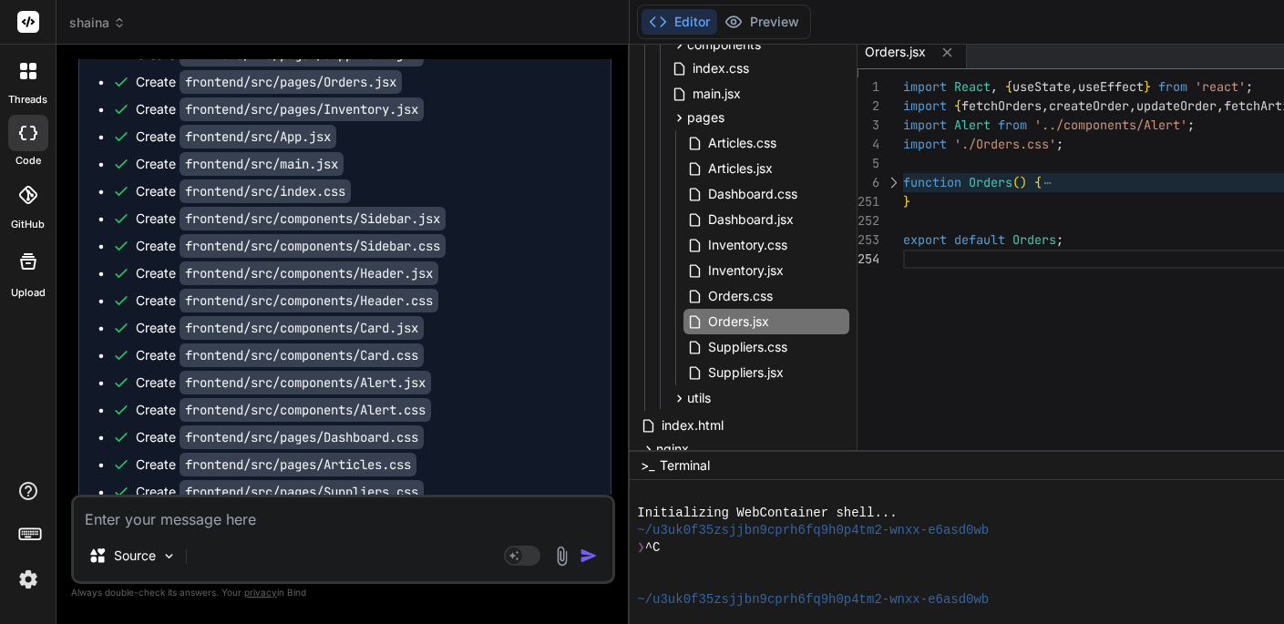
click at [334, 73] on code "frontend/src/pages/Orders.jsx" at bounding box center [290, 82] width 222 height 24
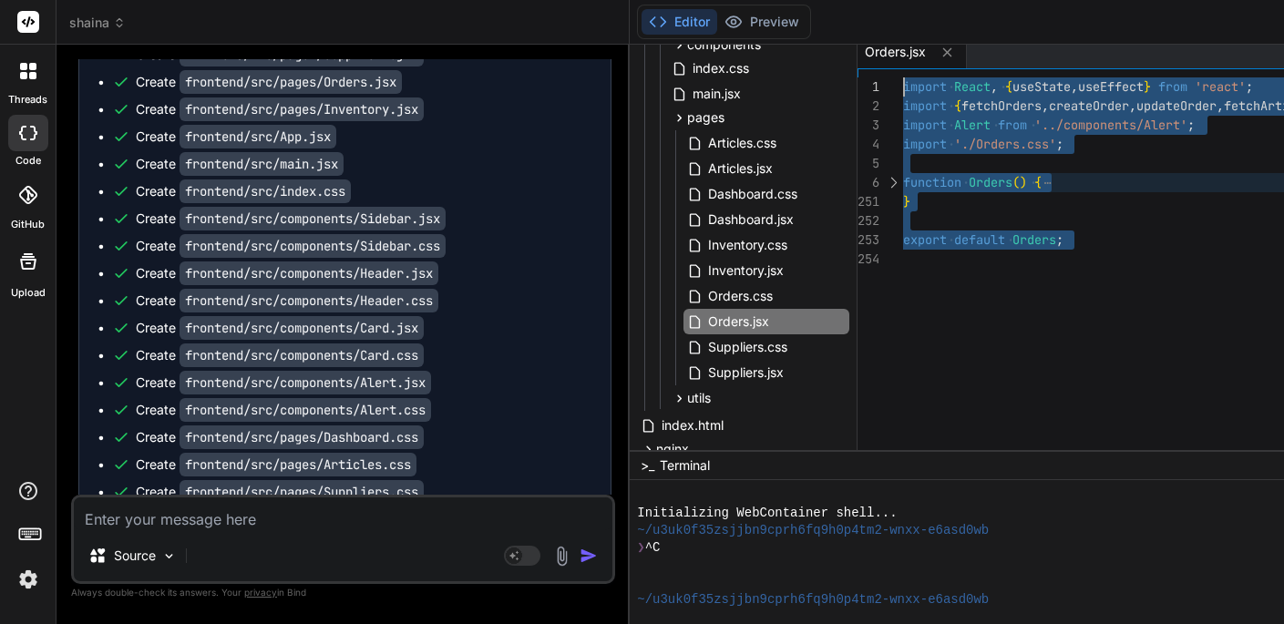
scroll to position [0, 0]
drag, startPoint x: 931, startPoint y: 261, endPoint x: 877, endPoint y: 49, distance: 218.1
click at [333, 71] on code "frontend/src/pages/Orders.jsx" at bounding box center [290, 82] width 222 height 24
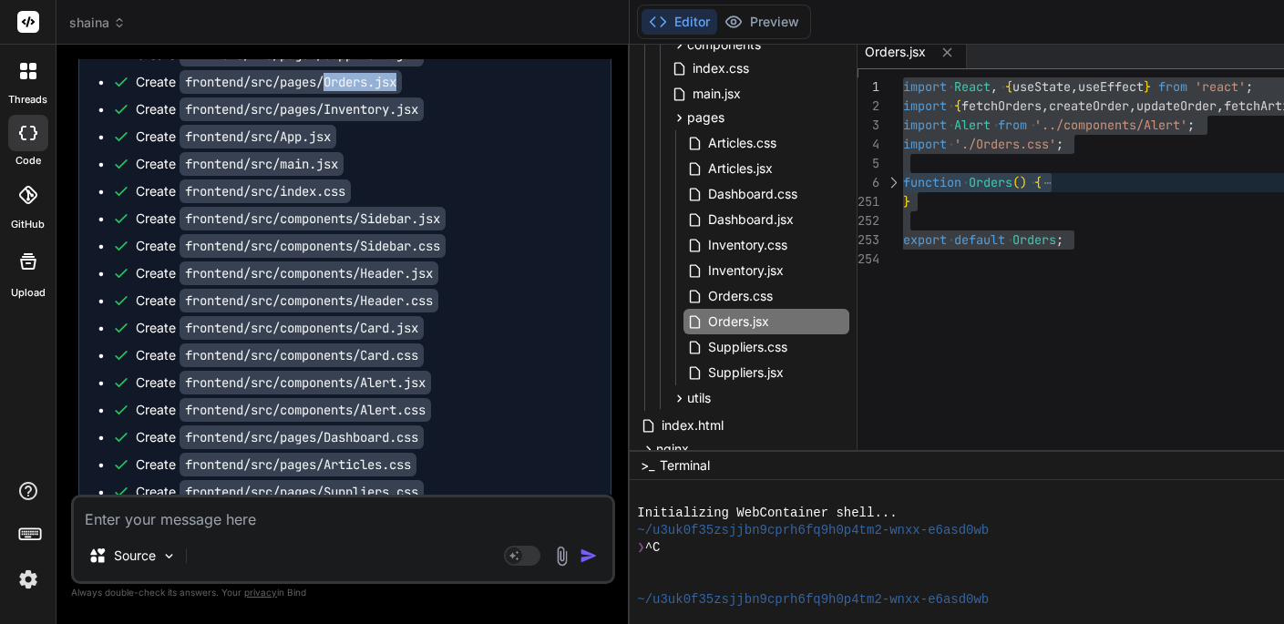
drag, startPoint x: 333, startPoint y: 71, endPoint x: 419, endPoint y: 72, distance: 86.6
click at [420, 73] on div "Create frontend/src/pages/Orders.jsx" at bounding box center [352, 82] width 480 height 18
copy code "Orders.jsx"
click at [743, 271] on span "Inventory.jsx" at bounding box center [745, 271] width 79 height 22
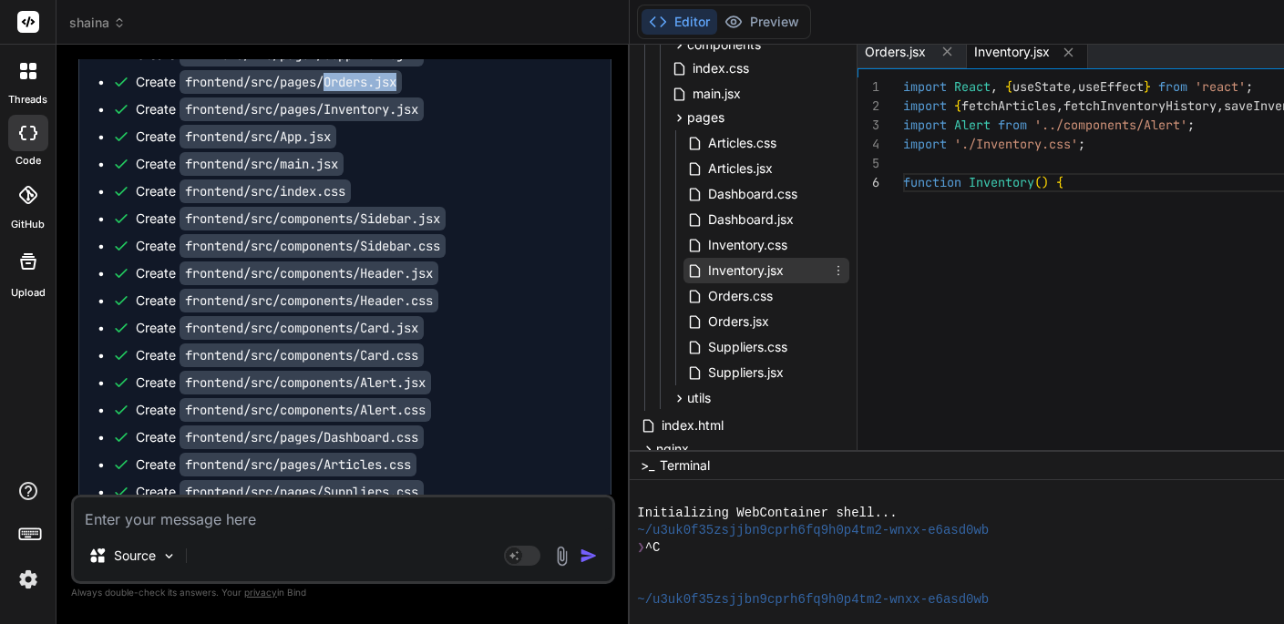
scroll to position [38, 0]
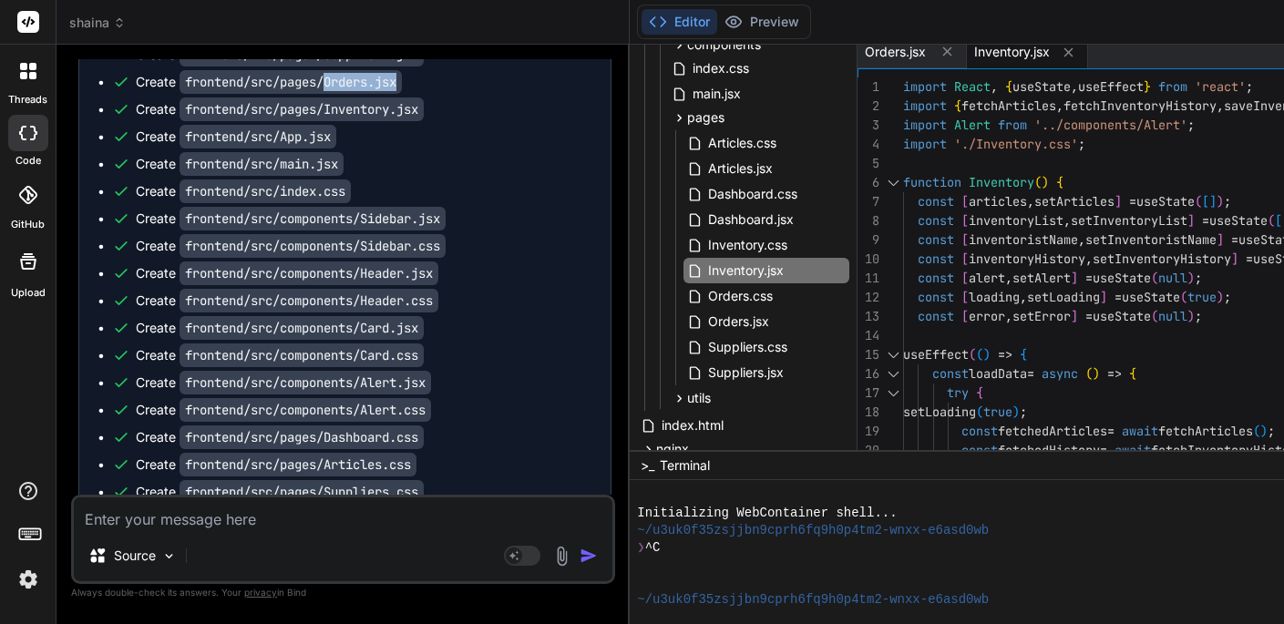
click at [904, 178] on div at bounding box center [893, 182] width 24 height 19
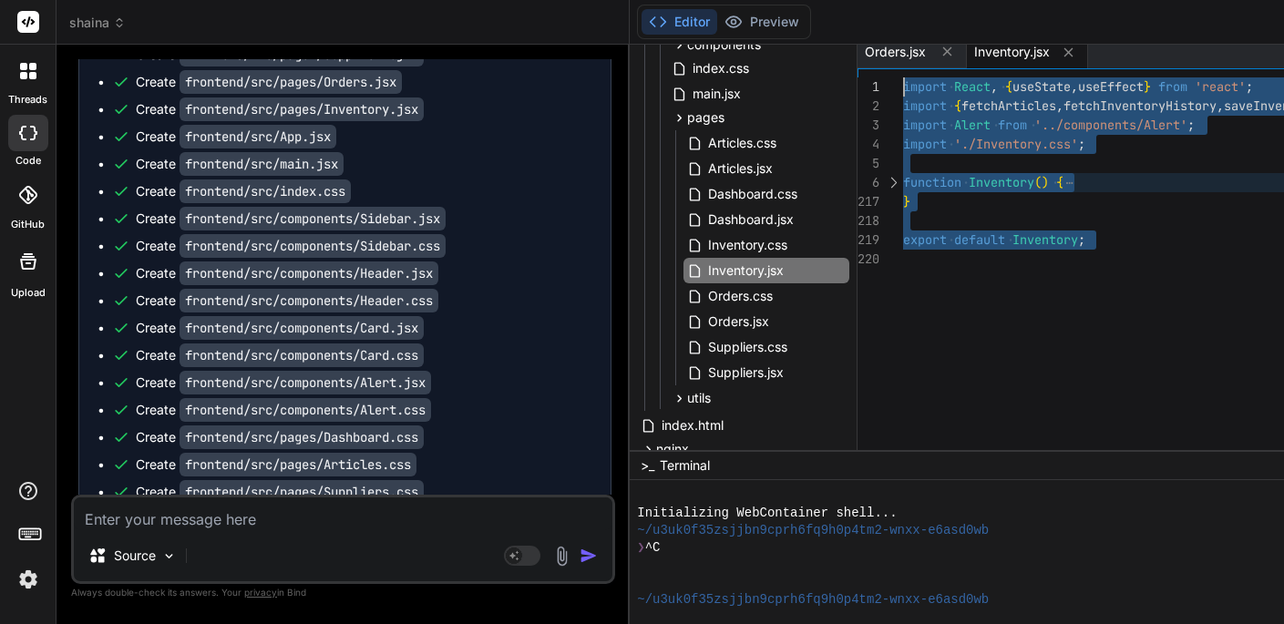
scroll to position [0, 0]
drag, startPoint x: 935, startPoint y: 259, endPoint x: 891, endPoint y: 63, distance: 200.7
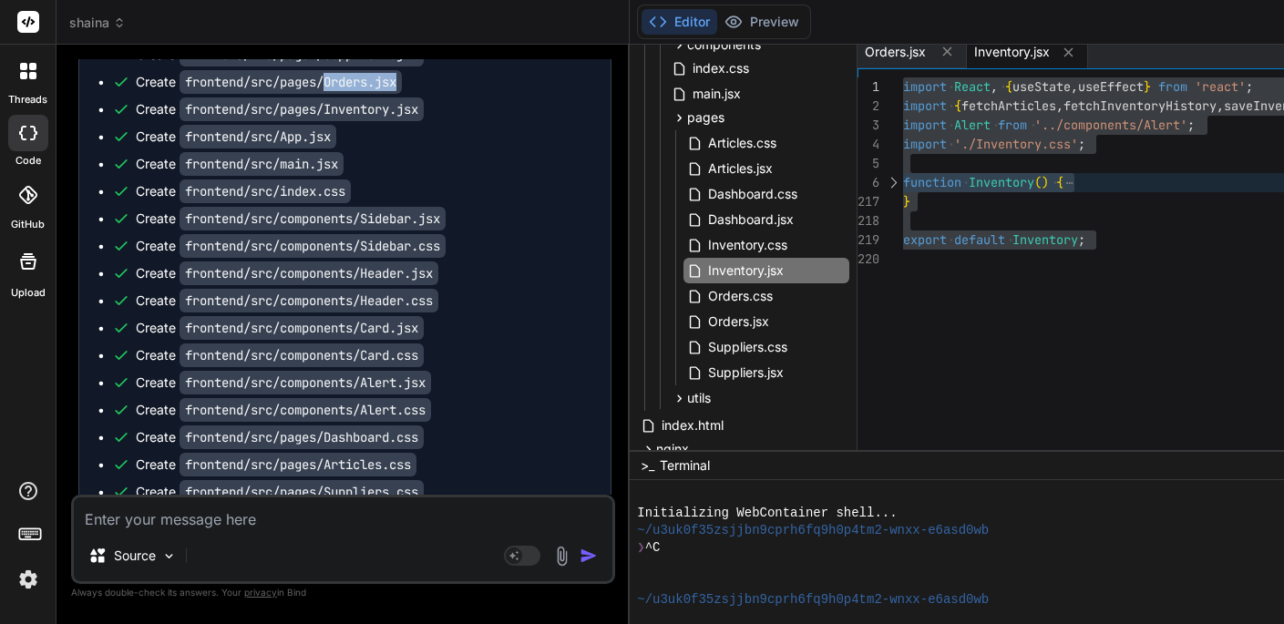
drag, startPoint x: 332, startPoint y: 67, endPoint x: 410, endPoint y: 67, distance: 78.4
click at [402, 70] on code "frontend/src/pages/Orders.jsx" at bounding box center [290, 82] width 222 height 24
copy code "Orders.jsx"
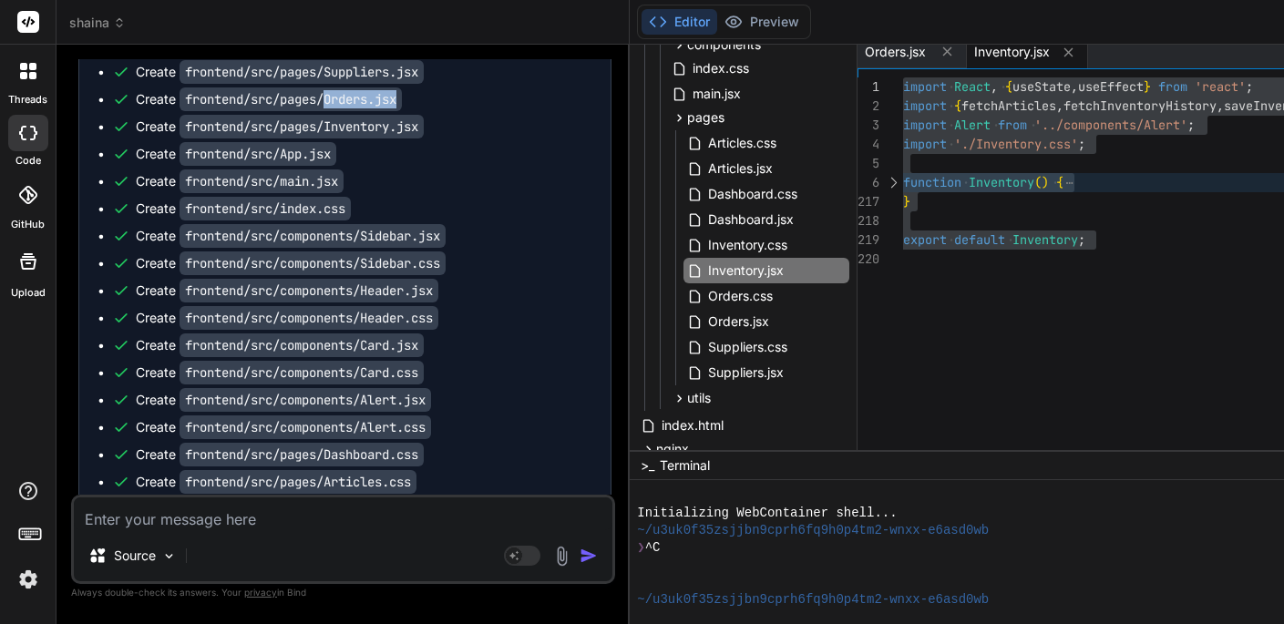
scroll to position [7699, 0]
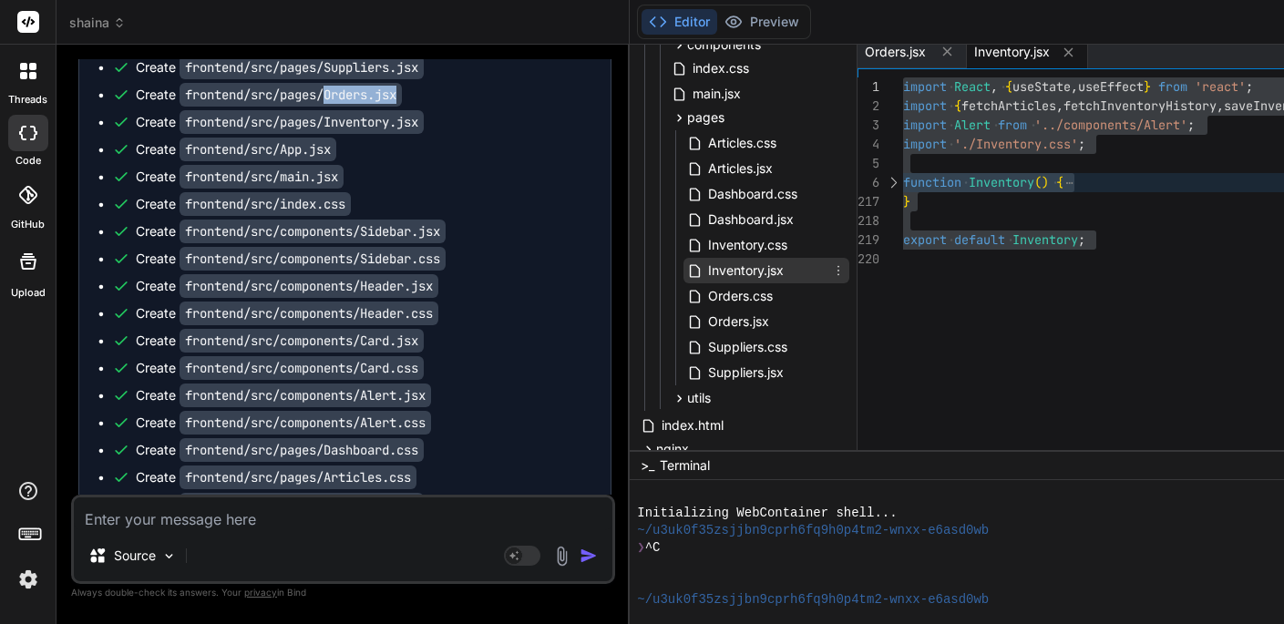
click at [751, 272] on span "Inventory.jsx" at bounding box center [745, 271] width 79 height 22
click at [1059, 271] on div "import React , { useState , useEffect } from 'react' ; import { fetchArticles ,…" at bounding box center [1306, 263] width 806 height 373
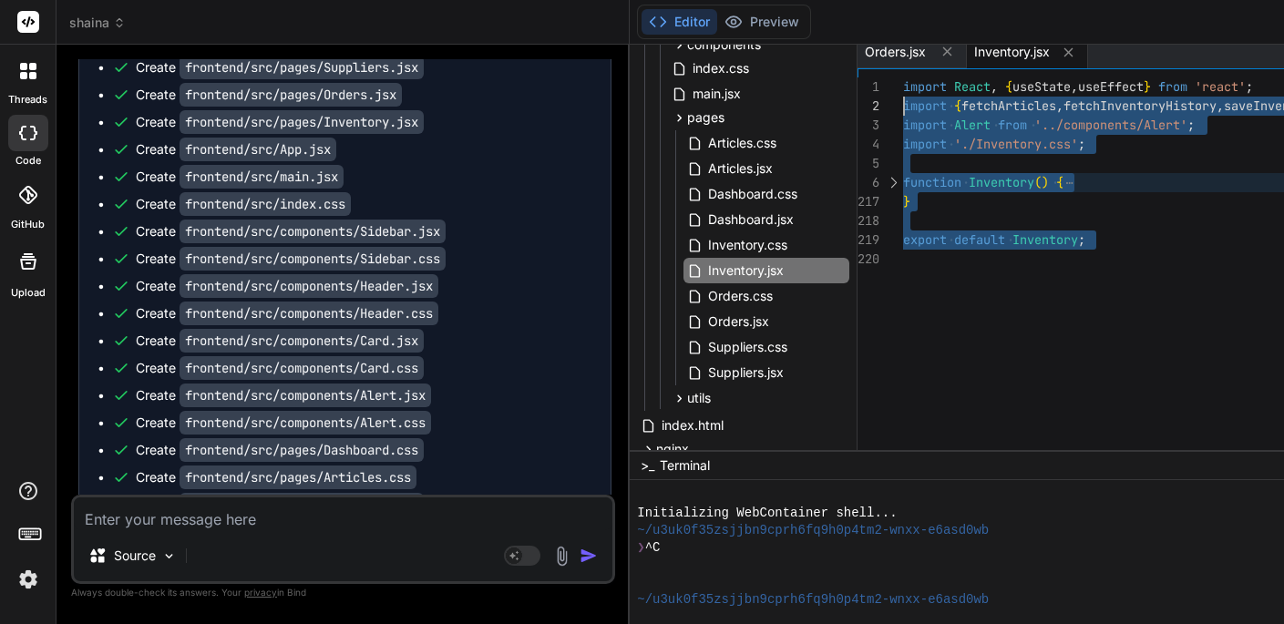
scroll to position [19, 0]
type textarea "import React, { useState, useEffect } from 'react'; import { fetchArticles, fet…"
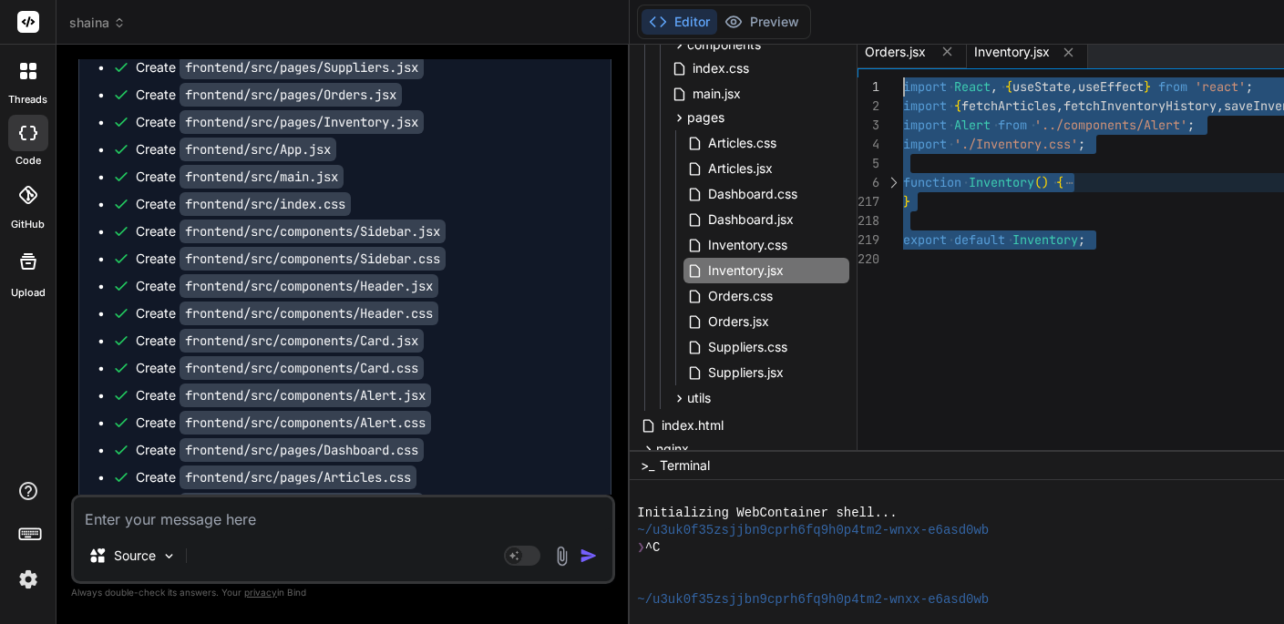
drag, startPoint x: 935, startPoint y: 255, endPoint x: 896, endPoint y: 56, distance: 202.4
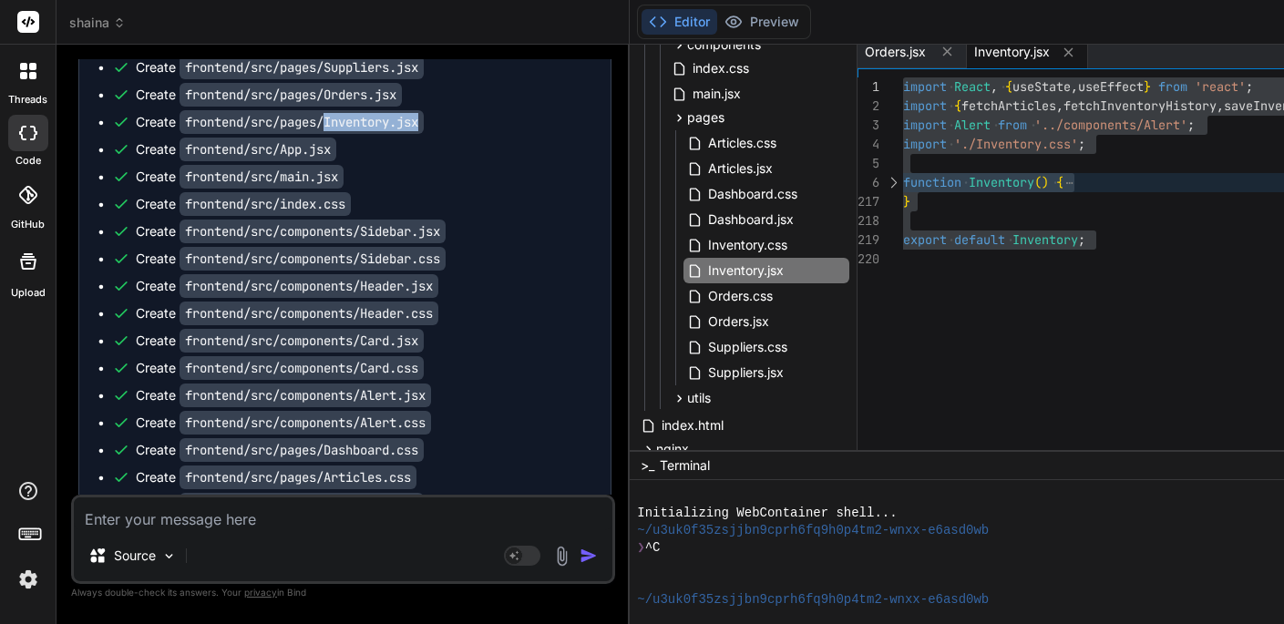
drag, startPoint x: 329, startPoint y: 108, endPoint x: 440, endPoint y: 113, distance: 111.2
click at [440, 113] on div "Create frontend/src/pages/Inventory.jsx" at bounding box center [352, 122] width 480 height 18
copy code "Inventory.jsx"
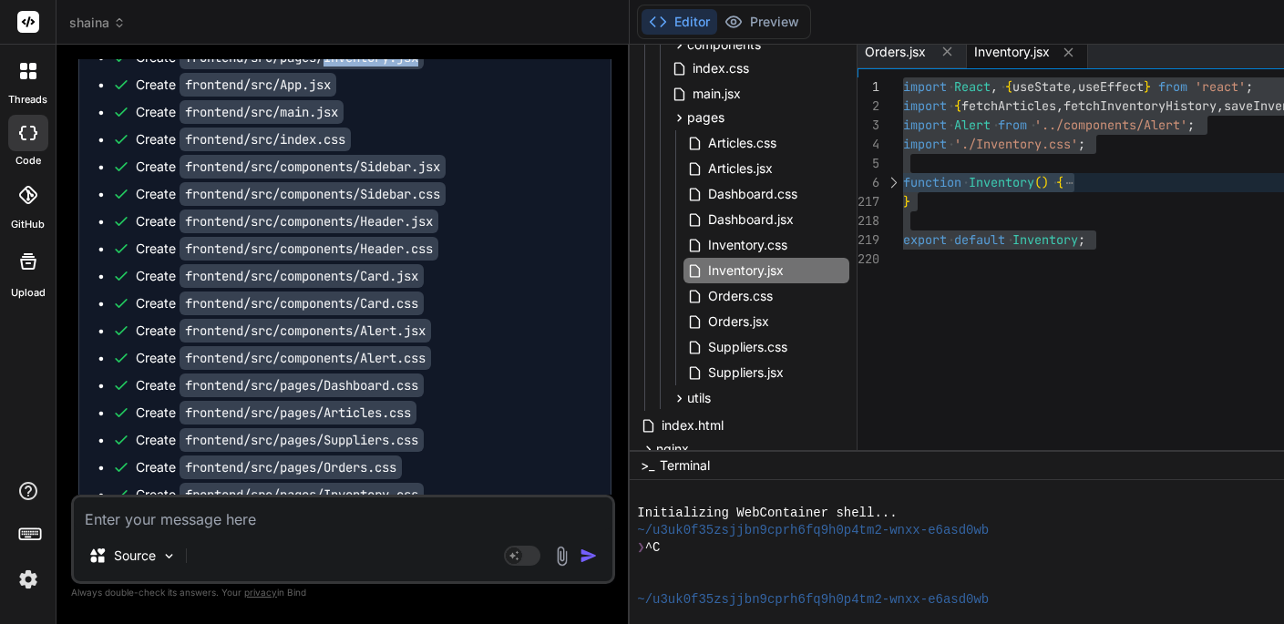
scroll to position [7765, 0]
